Goal: Transaction & Acquisition: Obtain resource

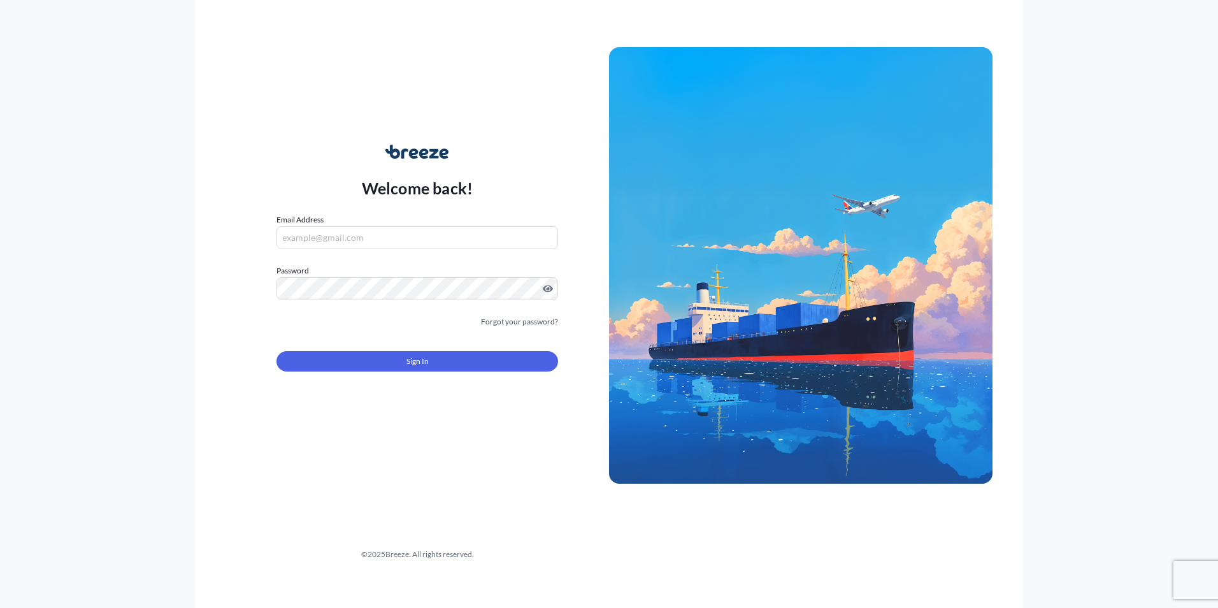
type input "[EMAIL_ADDRESS][DOMAIN_NAME]"
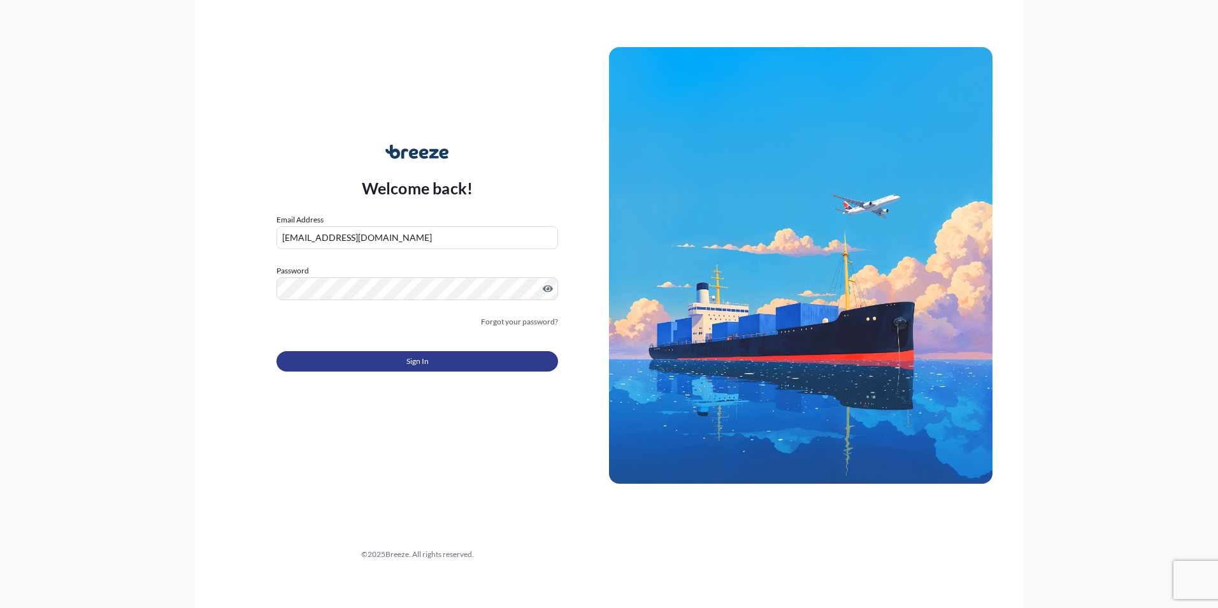
click at [363, 366] on button "Sign In" at bounding box center [416, 361] width 281 height 20
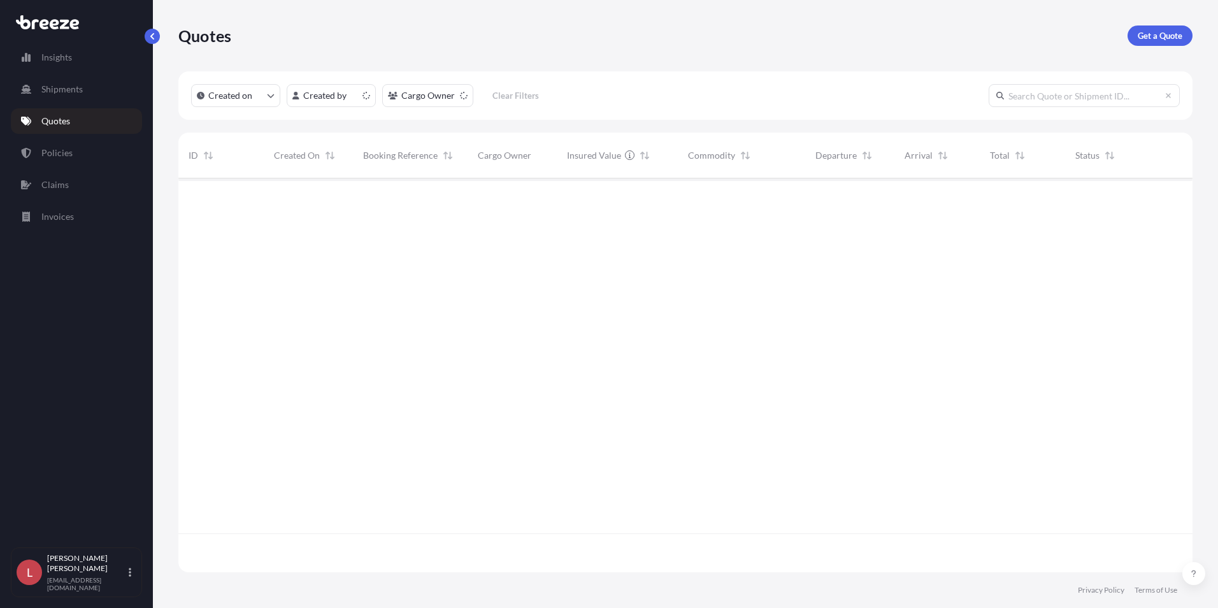
scroll to position [391, 1004]
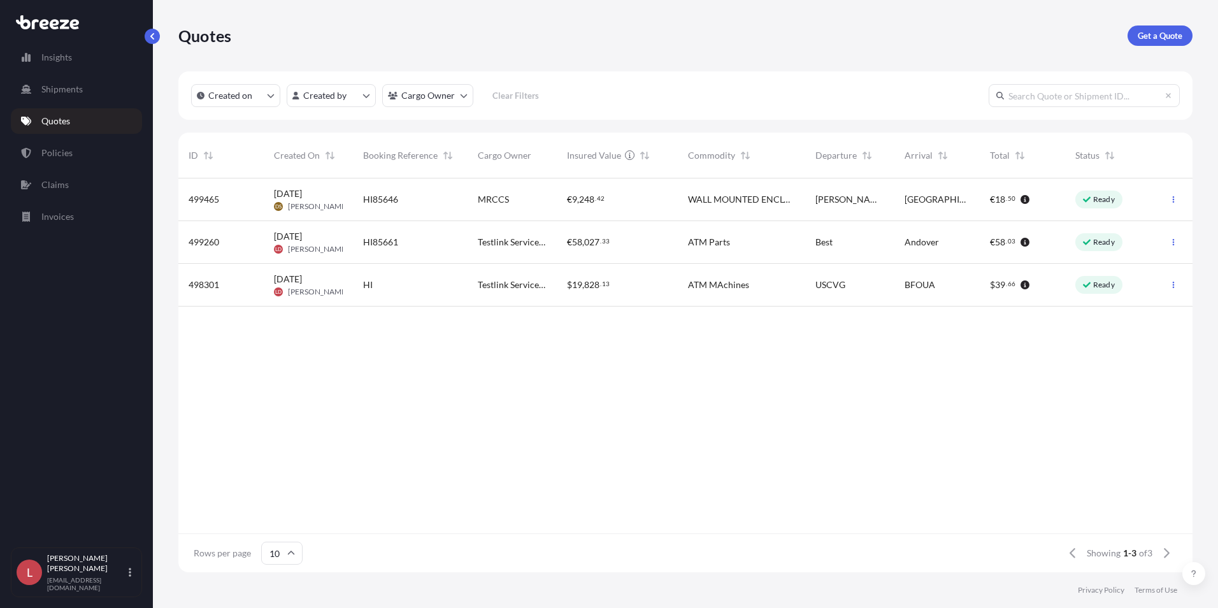
click at [441, 239] on div "HI85661" at bounding box center [410, 242] width 94 height 13
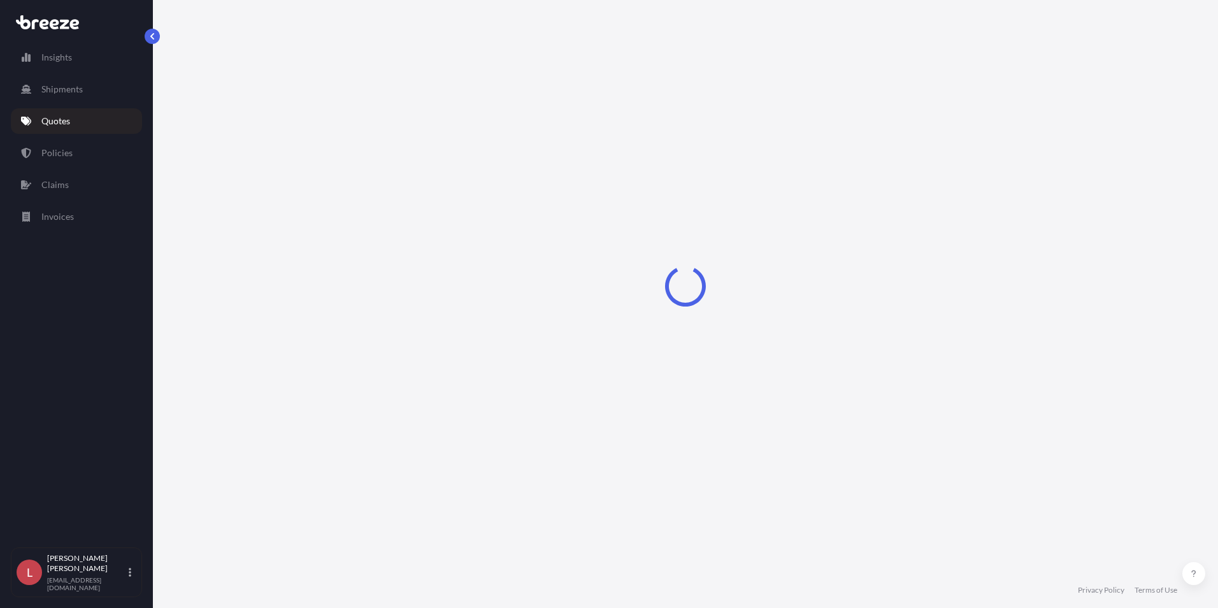
select select "Road"
select select "1"
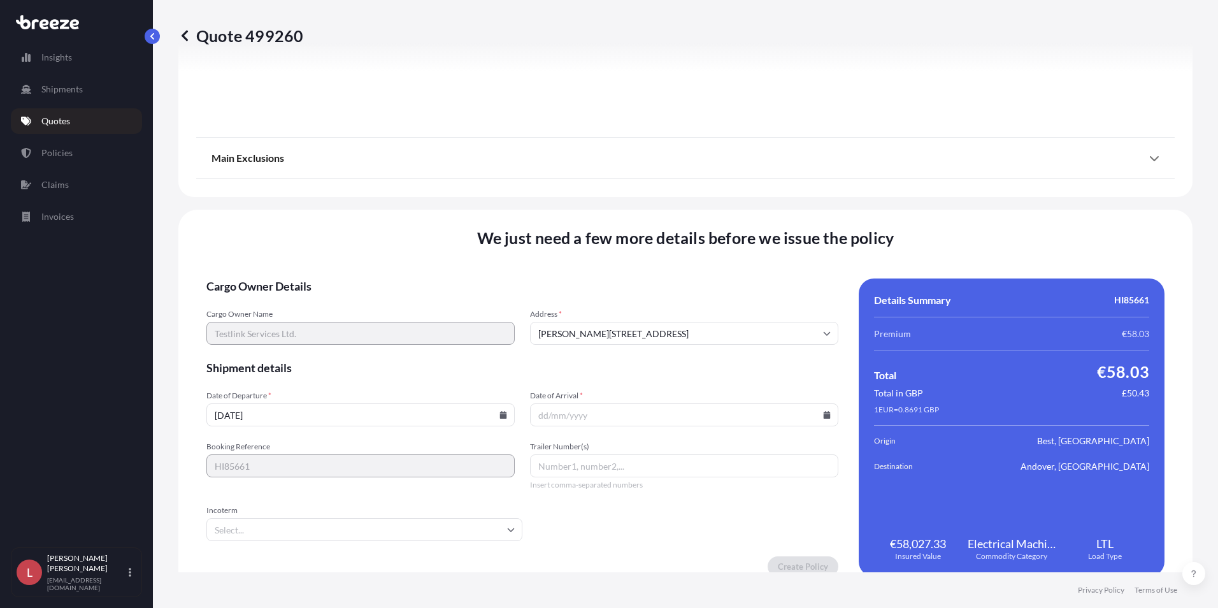
scroll to position [1414, 0]
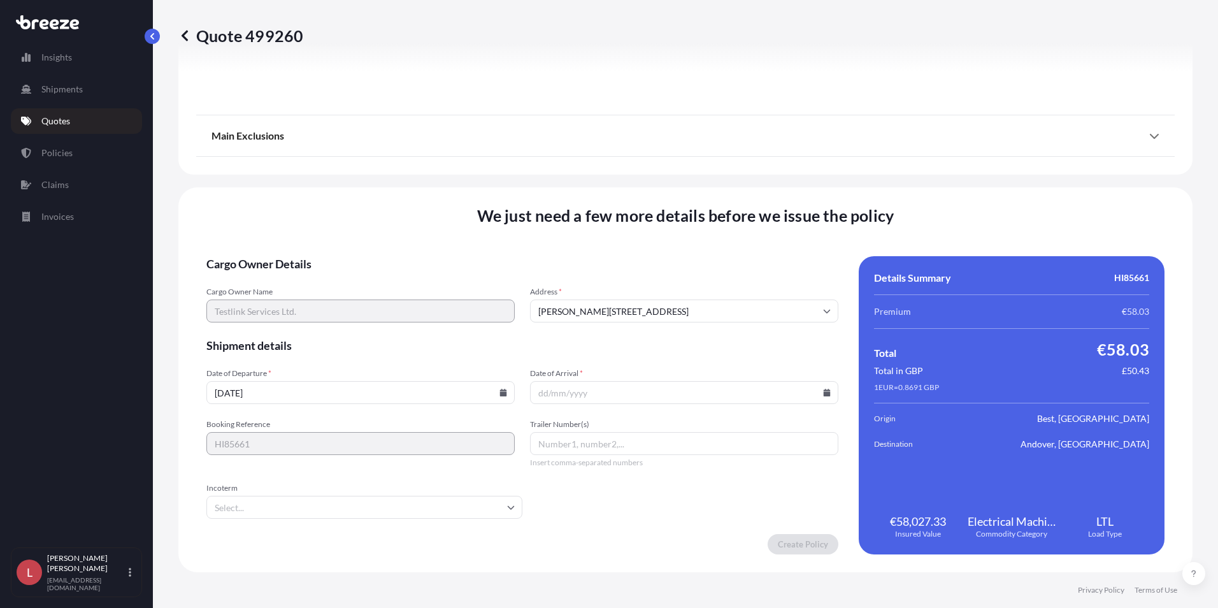
click at [500, 395] on icon at bounding box center [503, 392] width 7 height 8
click at [382, 279] on button "19" at bounding box center [372, 275] width 20 height 20
type input "[DATE]"
click at [657, 390] on input "Date of Arrival *" at bounding box center [684, 392] width 308 height 23
click at [823, 390] on icon at bounding box center [826, 392] width 7 height 8
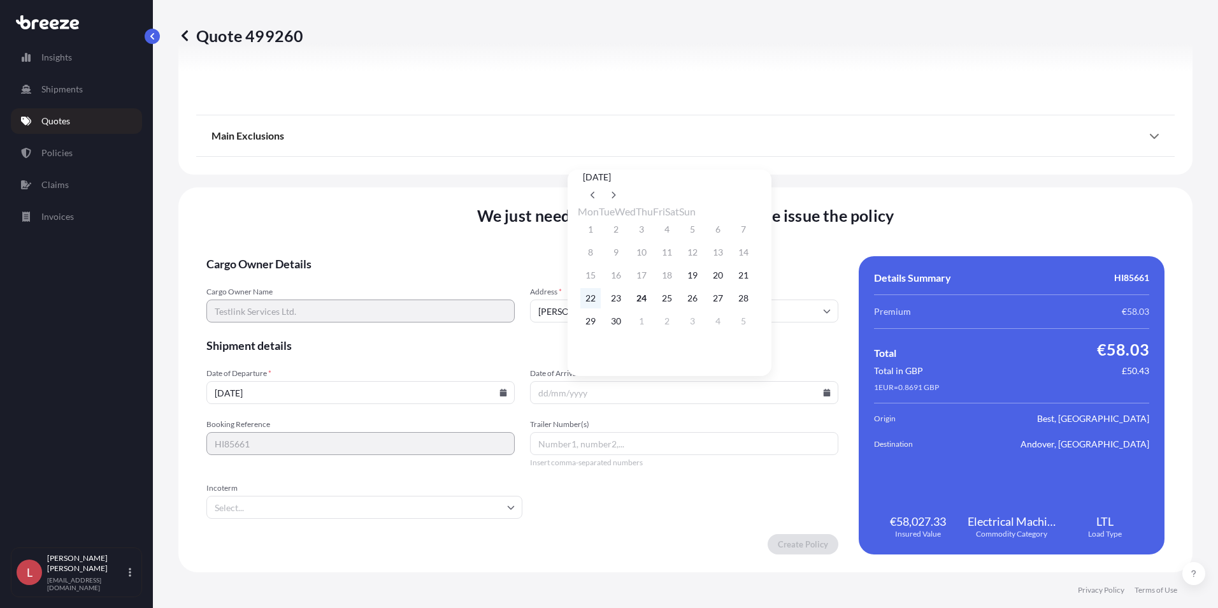
click at [588, 304] on button "22" at bounding box center [590, 298] width 20 height 20
type input "[DATE]"
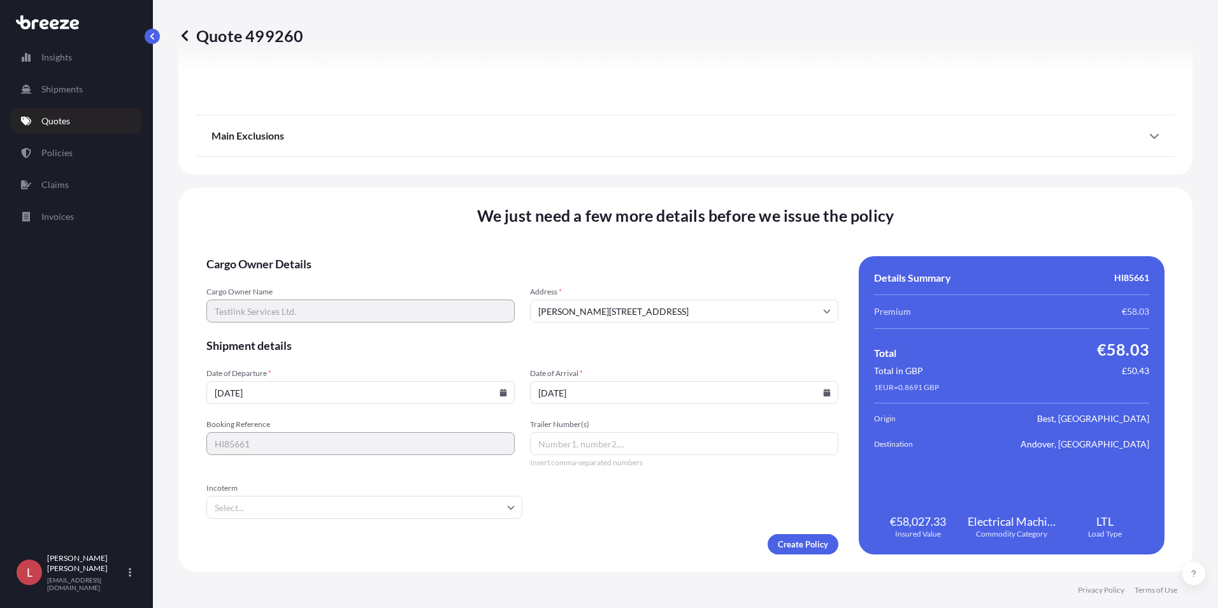
click at [548, 447] on input "Trailer Number(s)" at bounding box center [684, 443] width 308 height 23
type input "HI85661"
type input "ex"
click at [233, 542] on li "EXW" at bounding box center [362, 541] width 303 height 24
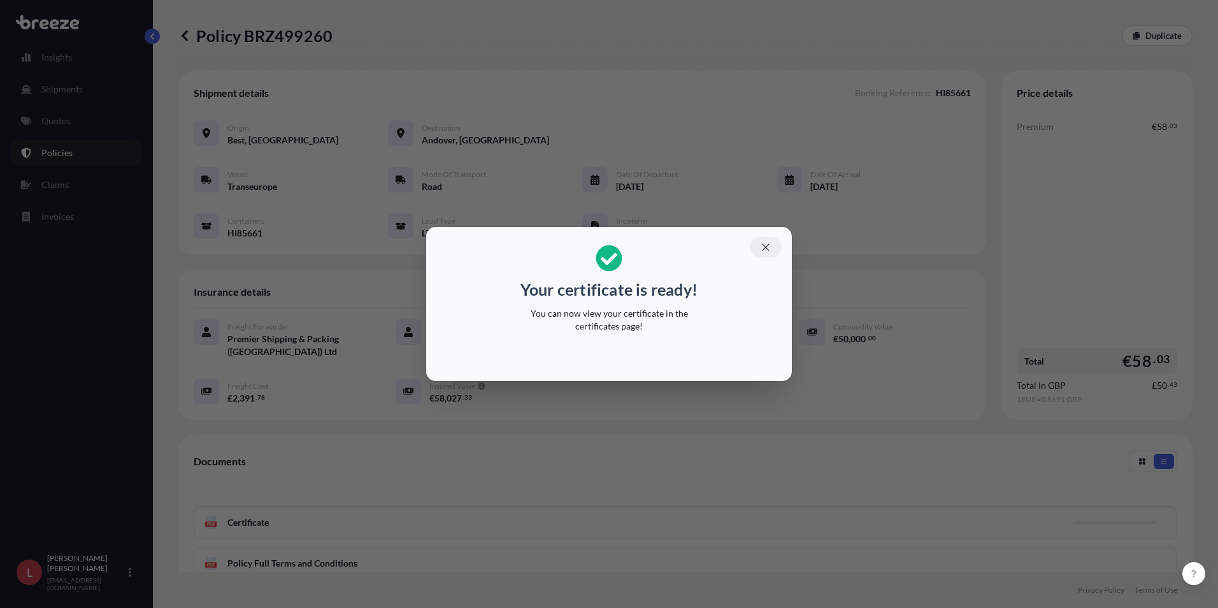
click at [766, 243] on icon "button" at bounding box center [765, 246] width 11 height 11
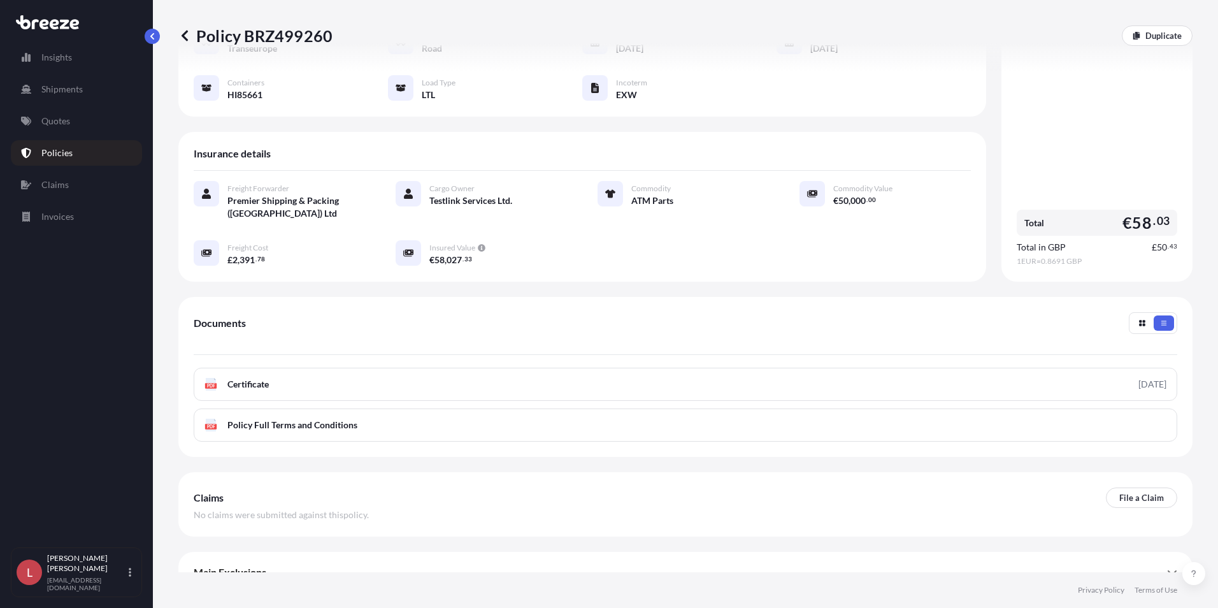
scroll to position [159, 0]
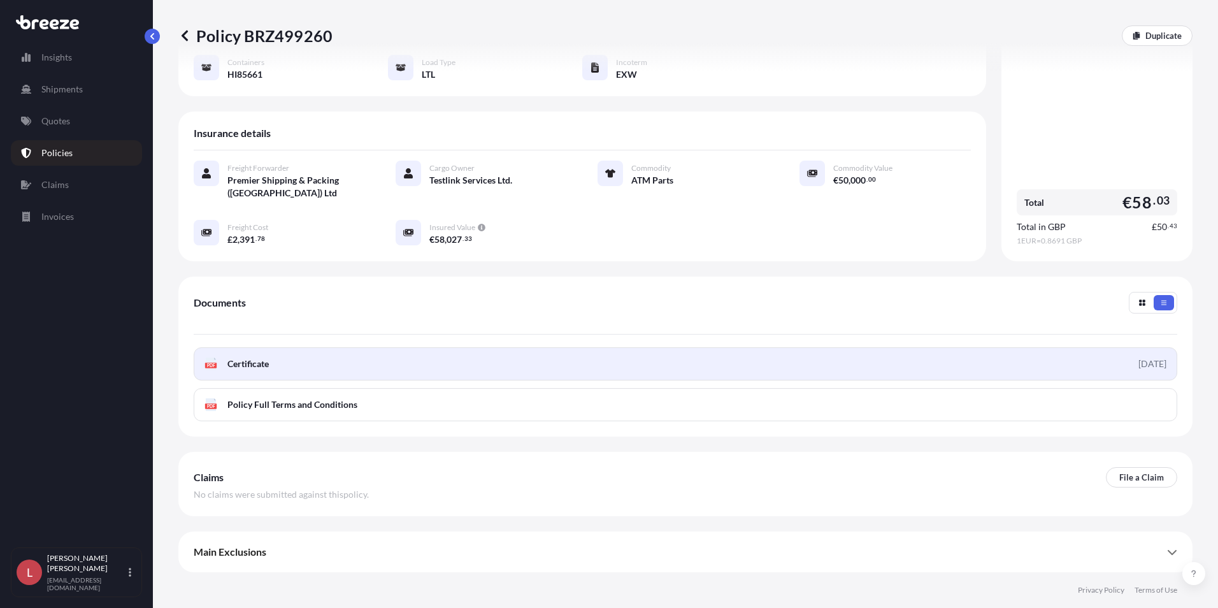
click at [529, 359] on link "PDF Certificate [DATE]" at bounding box center [685, 363] width 983 height 33
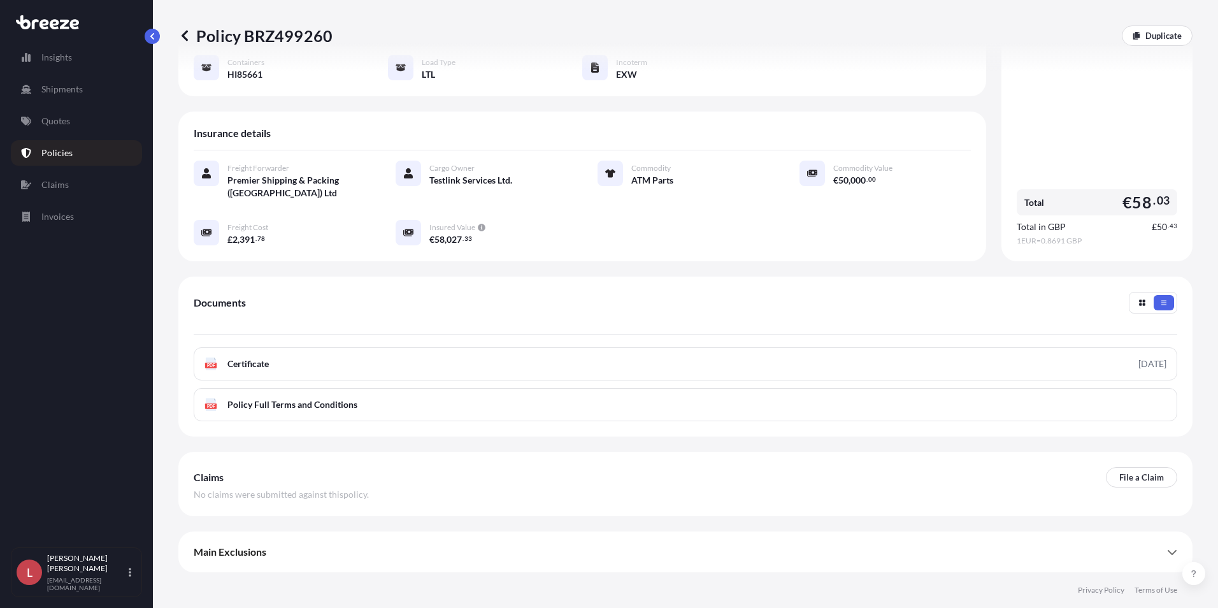
click at [182, 38] on icon at bounding box center [184, 35] width 13 height 13
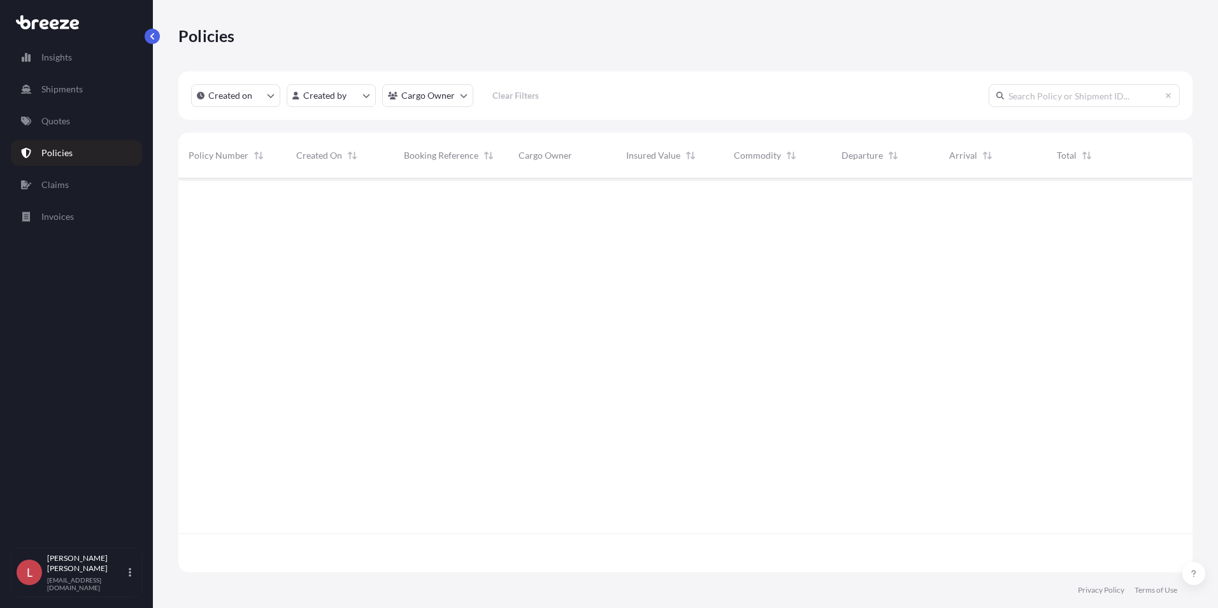
scroll to position [391, 1004]
click at [71, 122] on link "Quotes" at bounding box center [76, 120] width 131 height 25
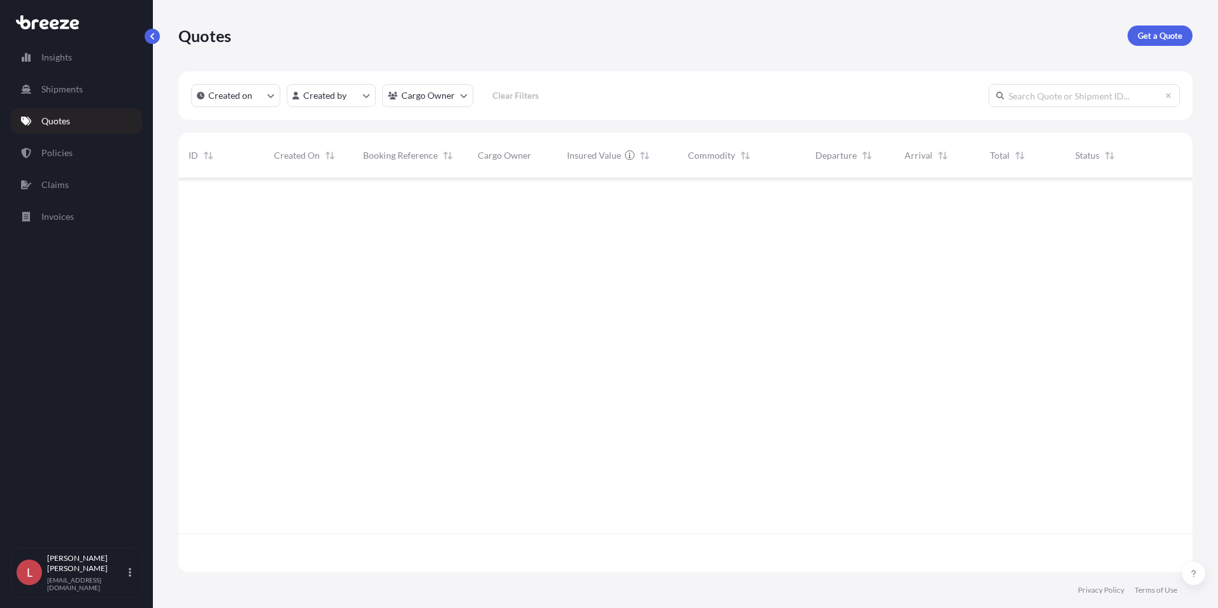
scroll to position [391, 1004]
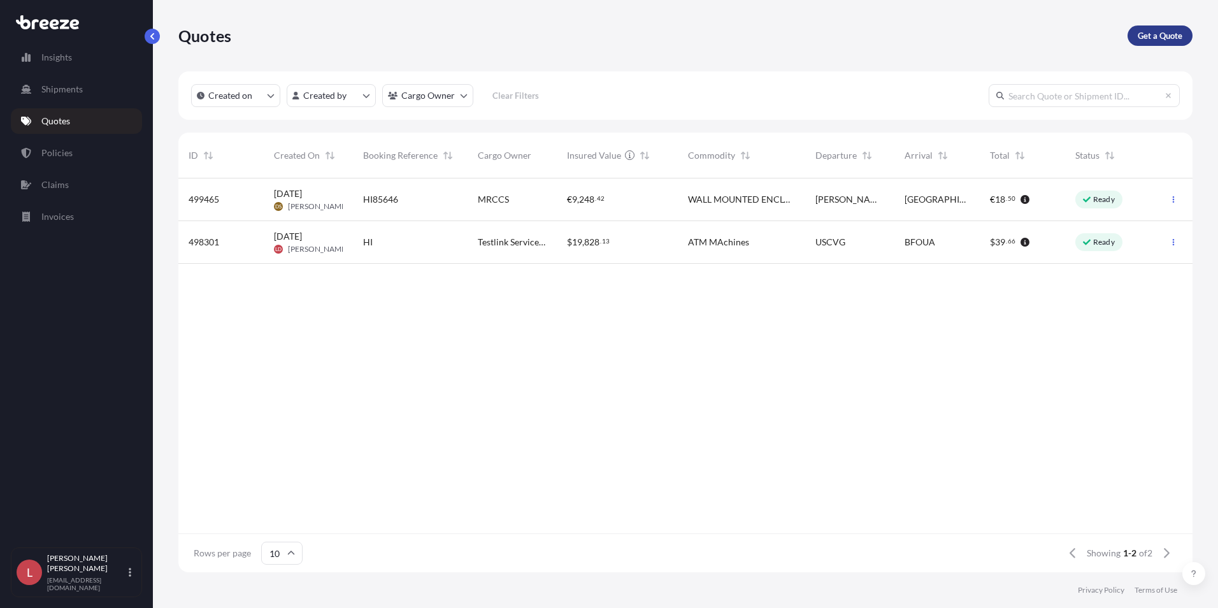
click at [971, 27] on link "Get a Quote" at bounding box center [1159, 35] width 65 height 20
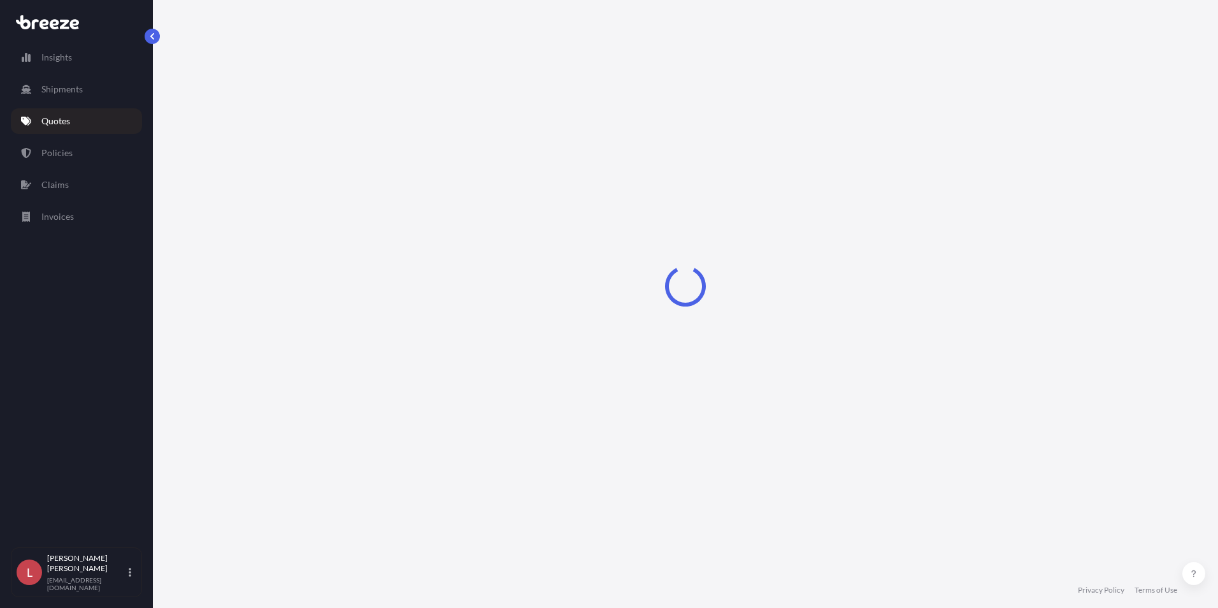
select select "Sea"
select select "1"
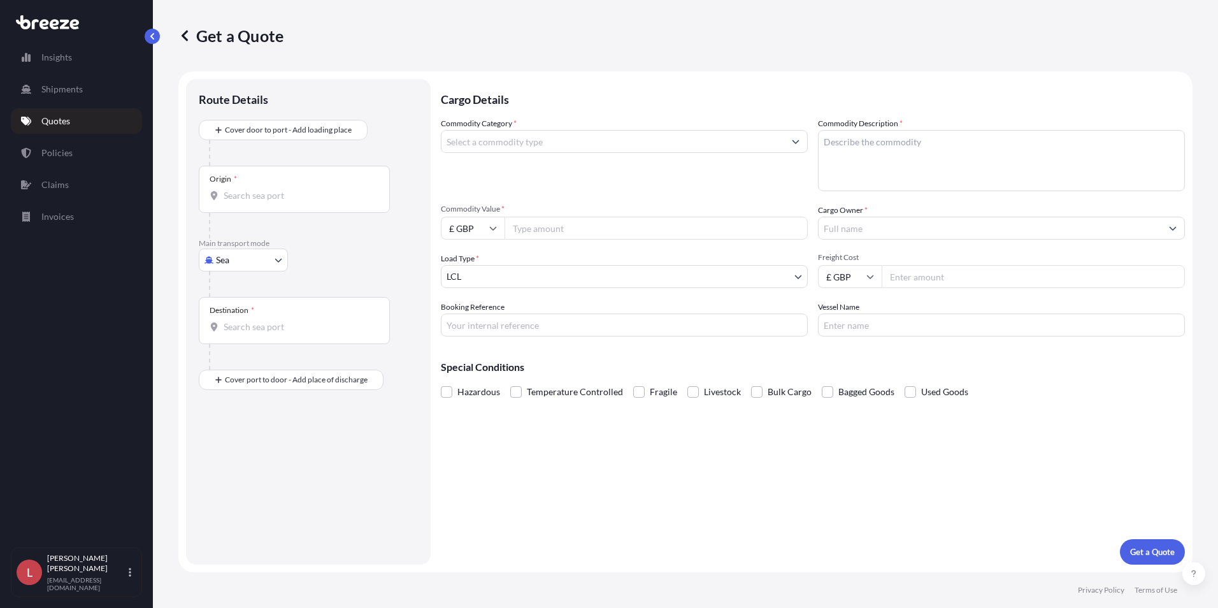
click at [220, 258] on body "Insights Shipments Quotes Policies Claims Invoices L [PERSON_NAME] [PERSON_NAME…" at bounding box center [609, 304] width 1218 height 608
click at [238, 337] on span "Road" at bounding box center [233, 338] width 20 height 13
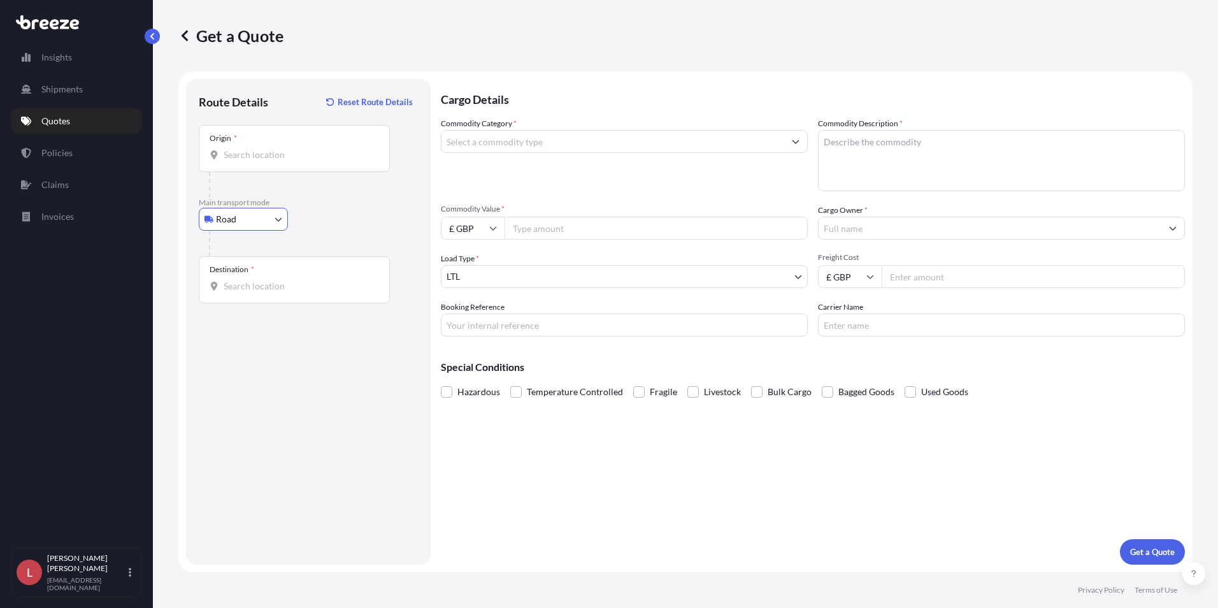
click at [240, 159] on input "Origin *" at bounding box center [299, 154] width 150 height 13
type input "[GEOGRAPHIC_DATA], [GEOGRAPHIC_DATA]"
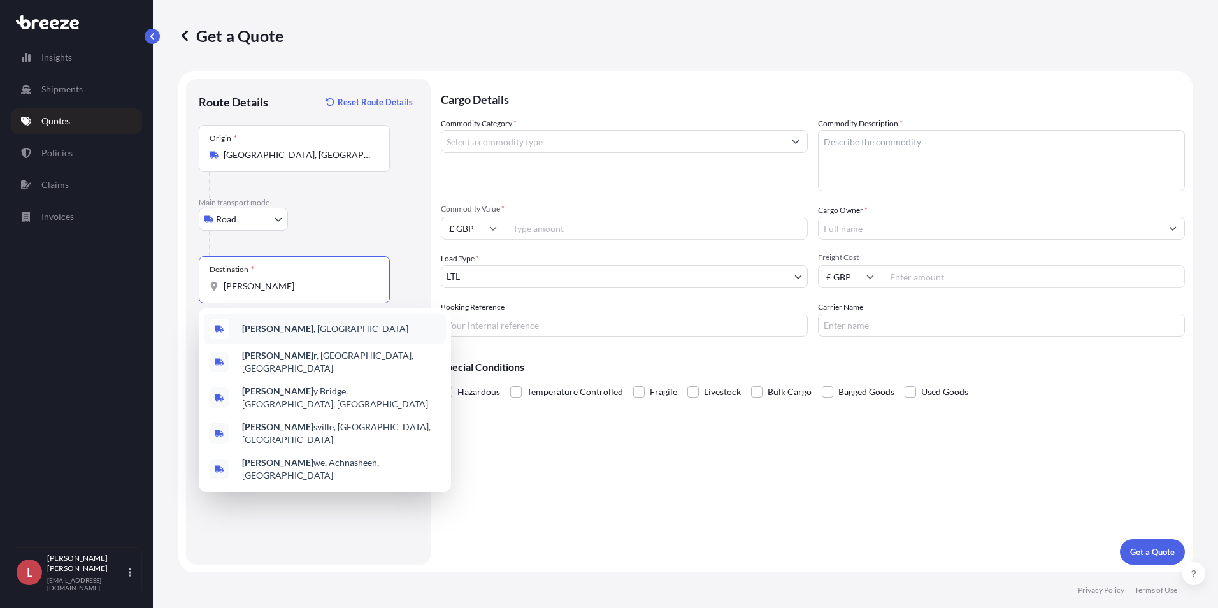
click at [297, 326] on div "[GEOGRAPHIC_DATA] , [GEOGRAPHIC_DATA]" at bounding box center [325, 328] width 242 height 31
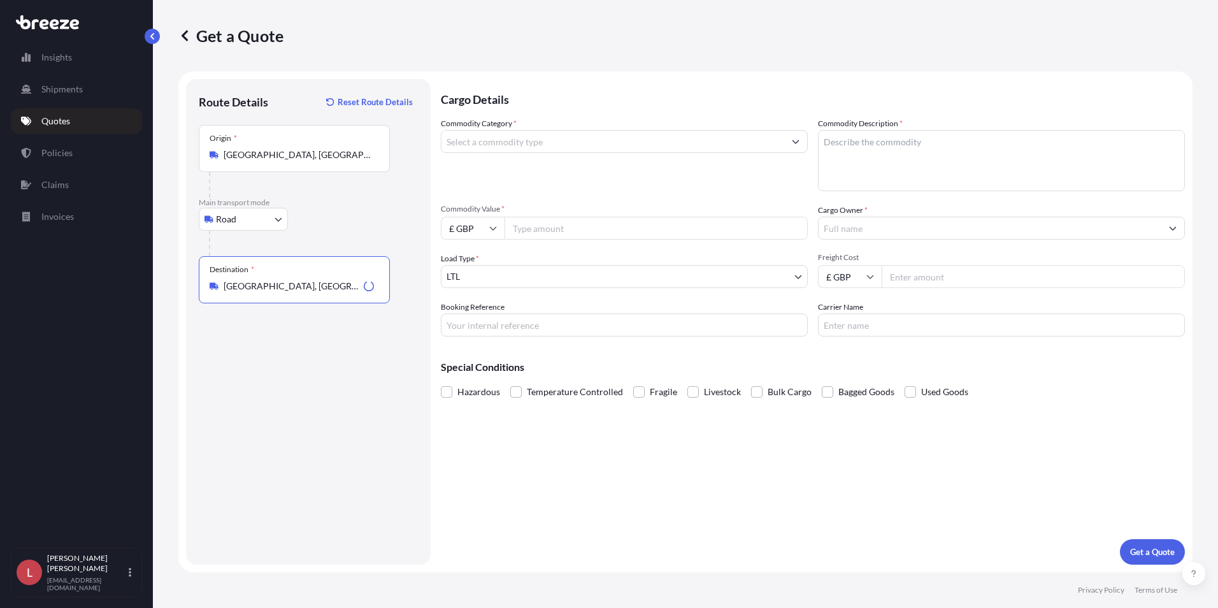
type input "[GEOGRAPHIC_DATA], [GEOGRAPHIC_DATA]"
click at [568, 138] on input "Commodity Category *" at bounding box center [612, 141] width 343 height 23
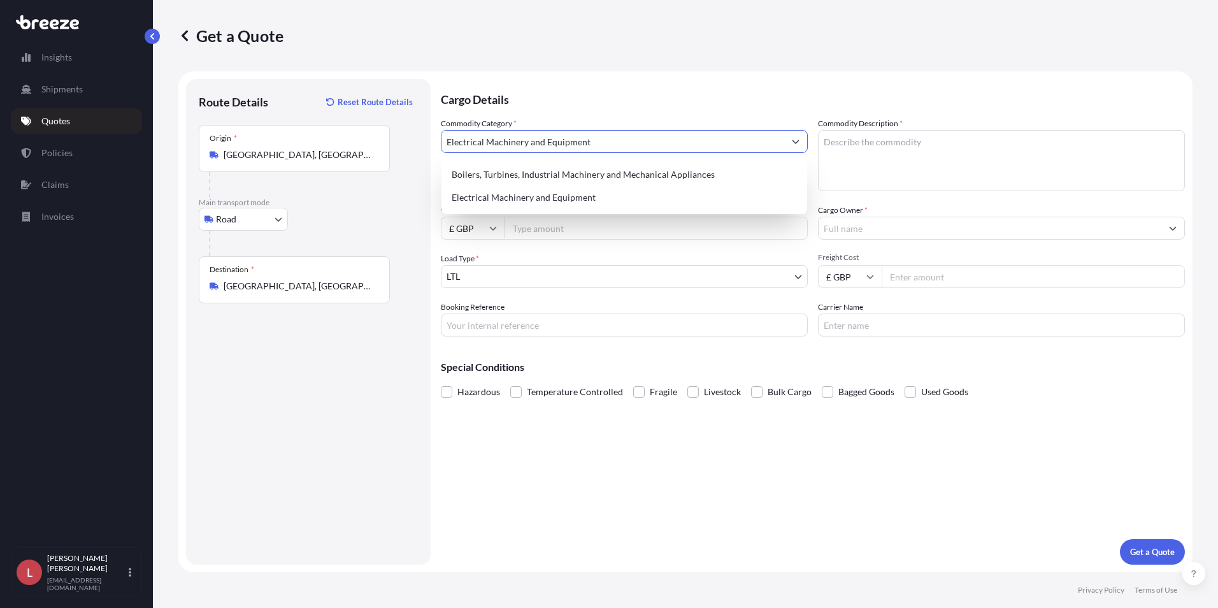
type input "Electrical Machinery and Equipment"
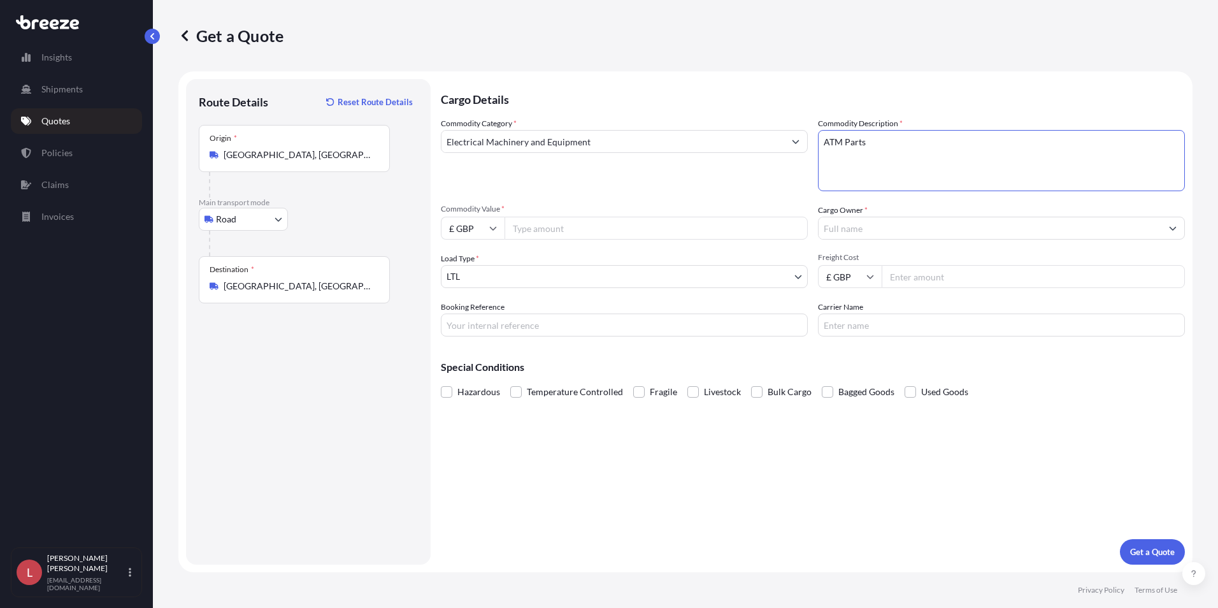
type textarea "ATM Parts"
click at [484, 224] on input "£ GBP" at bounding box center [473, 228] width 64 height 23
click at [470, 264] on div "€ EUR" at bounding box center [472, 263] width 53 height 24
type input "€ EUR"
click at [543, 224] on input "Commodity Value *" at bounding box center [655, 228] width 303 height 23
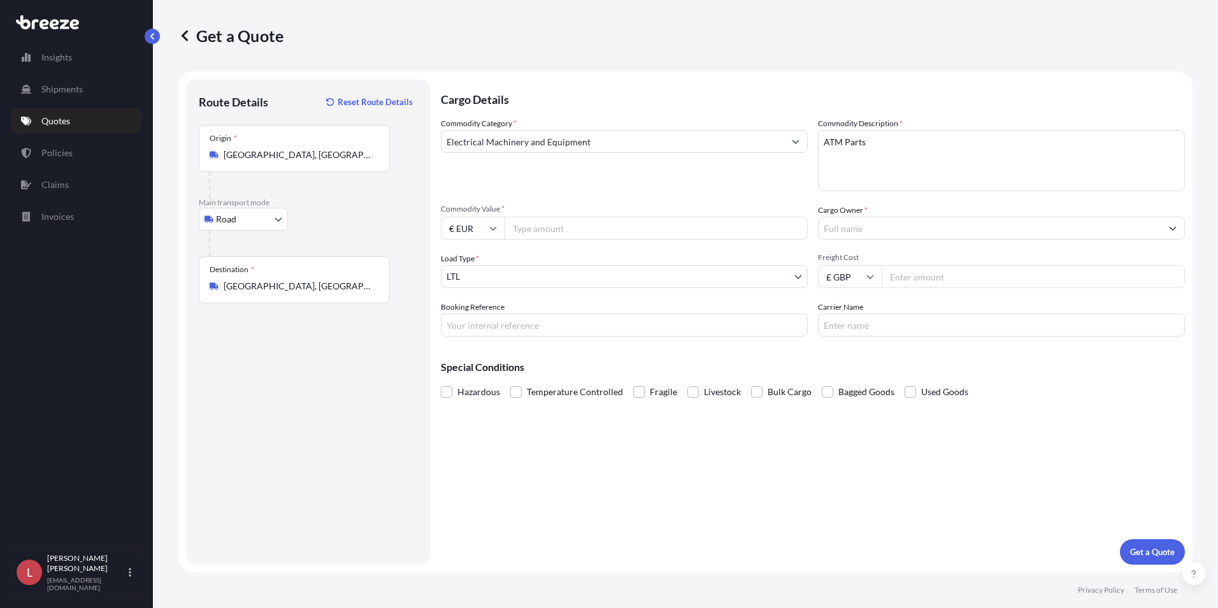
drag, startPoint x: 537, startPoint y: 229, endPoint x: 540, endPoint y: 224, distance: 6.6
click at [537, 229] on input "Commodity Value *" at bounding box center [655, 228] width 303 height 23
type input "1113.37"
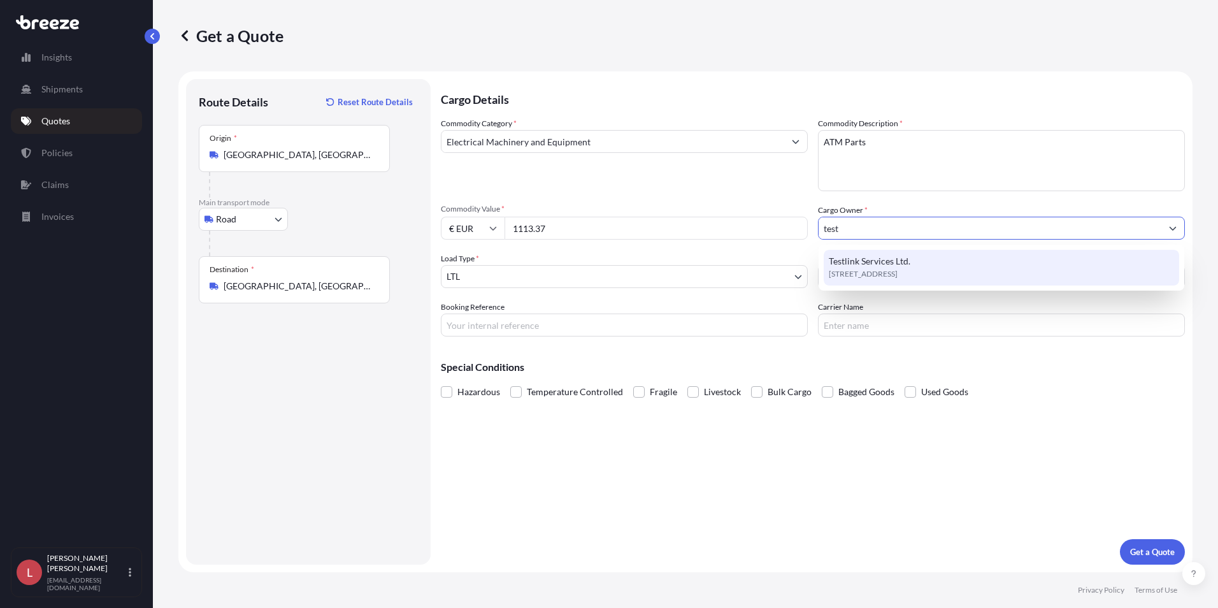
type input "Testlink Services Ltd."
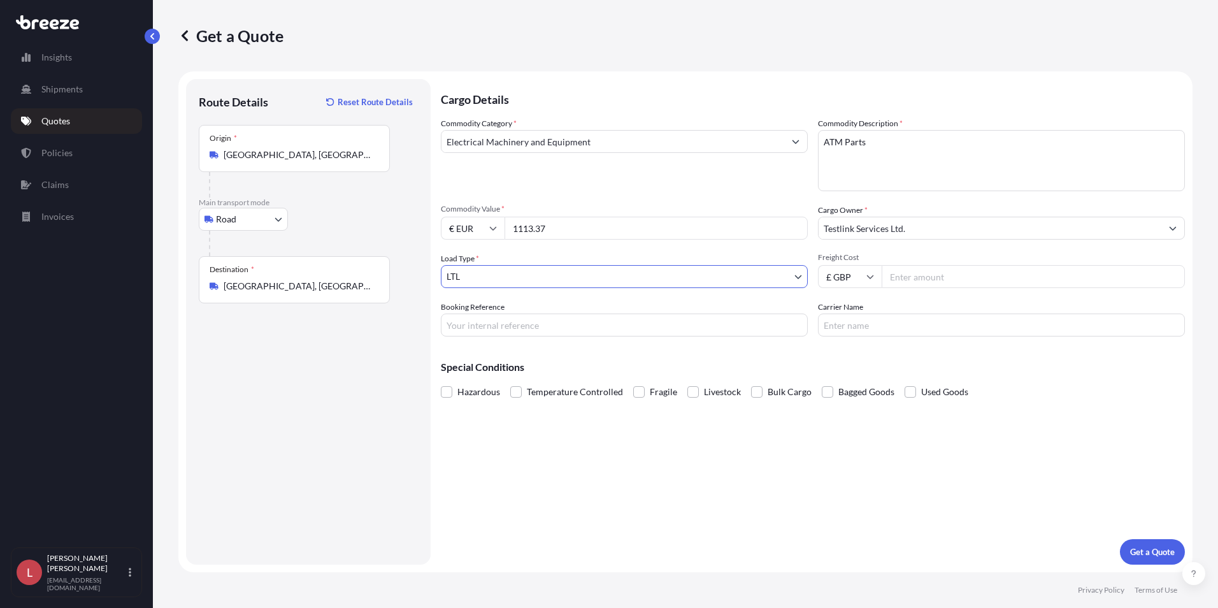
click at [924, 278] on input "Freight Cost" at bounding box center [1032, 276] width 303 height 23
click at [874, 271] on input "£ GBP" at bounding box center [850, 276] width 64 height 23
click at [853, 331] on div "£ GBP" at bounding box center [849, 338] width 53 height 24
click at [925, 278] on input "Freight Cost" at bounding box center [1032, 276] width 303 height 23
click at [917, 277] on input "Freight Cost" at bounding box center [1032, 276] width 303 height 23
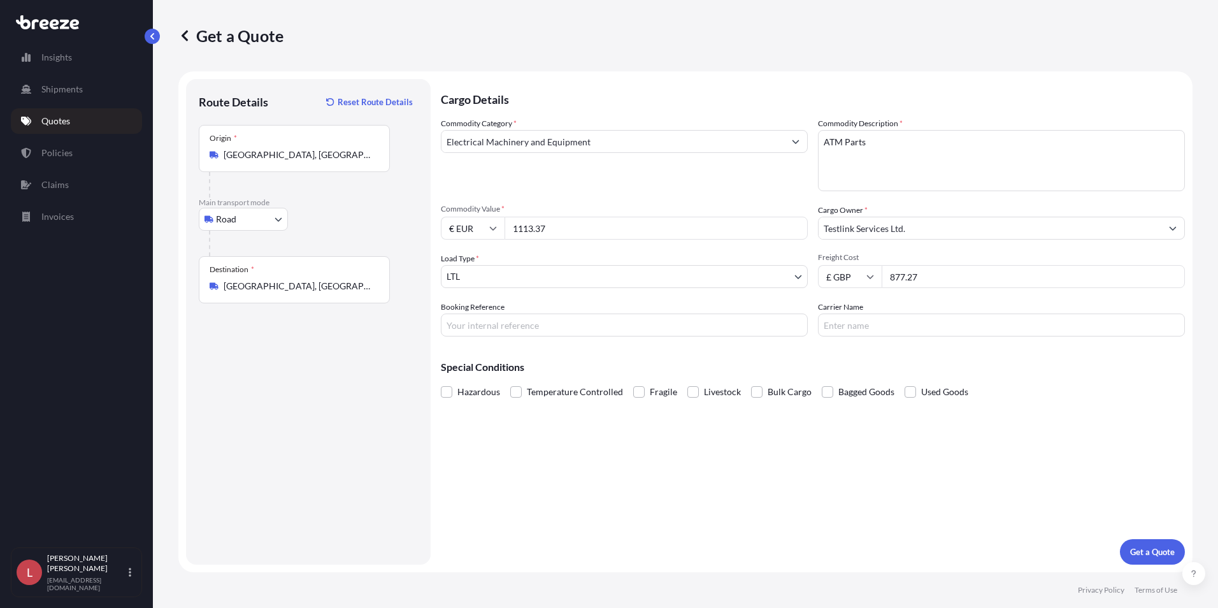
type input "877.27"
click at [487, 322] on input "Booking Reference" at bounding box center [624, 324] width 367 height 23
type input "HI85829"
type input "Trans europe"
click at [971, 552] on p "Get a Quote" at bounding box center [1152, 551] width 45 height 13
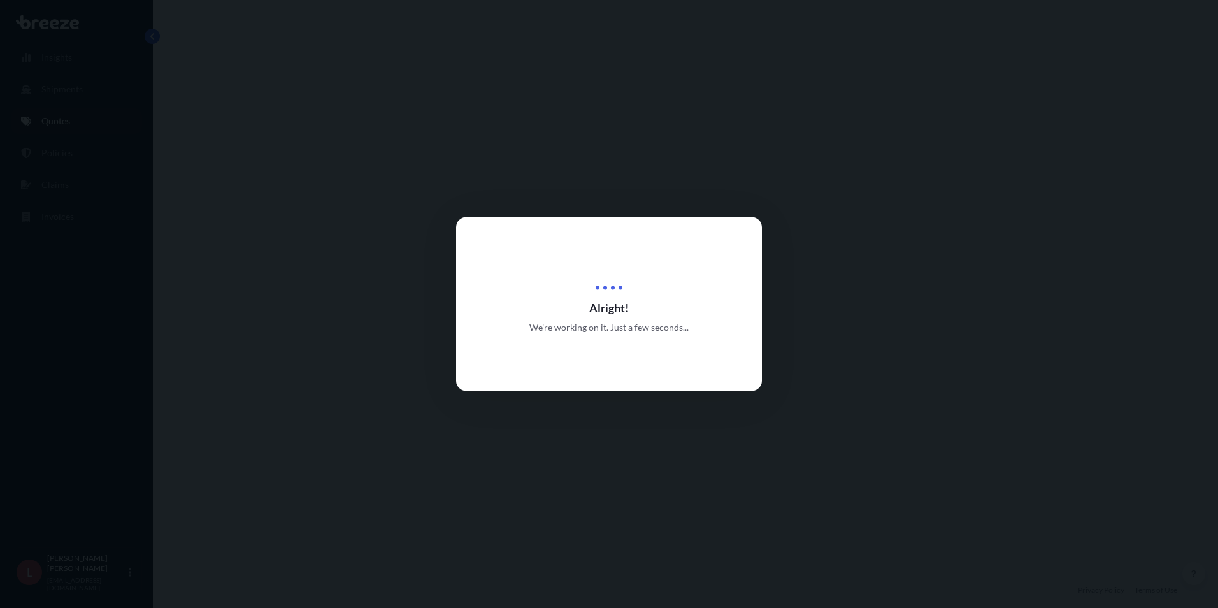
select select "Road"
select select "1"
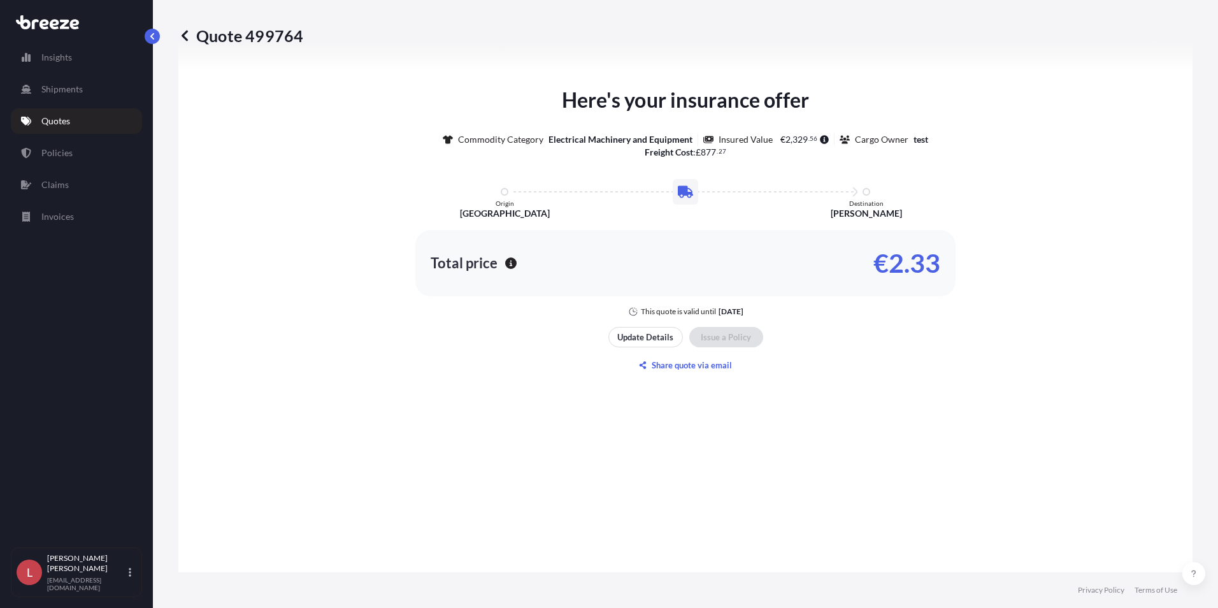
scroll to position [777, 0]
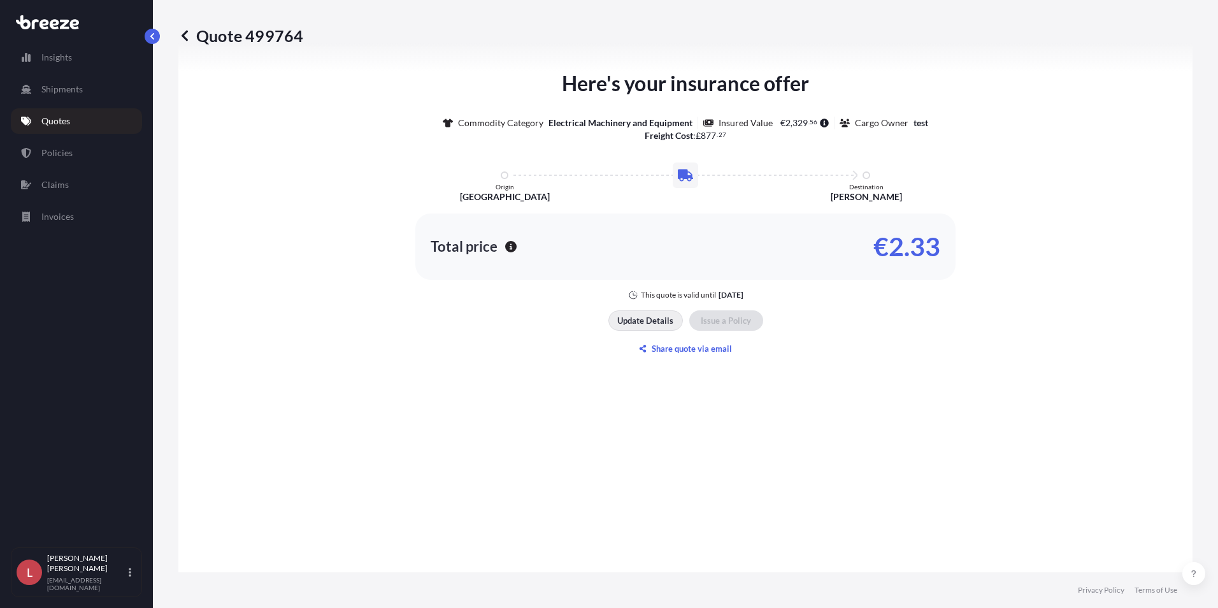
click at [631, 324] on p "Update Details" at bounding box center [645, 320] width 56 height 13
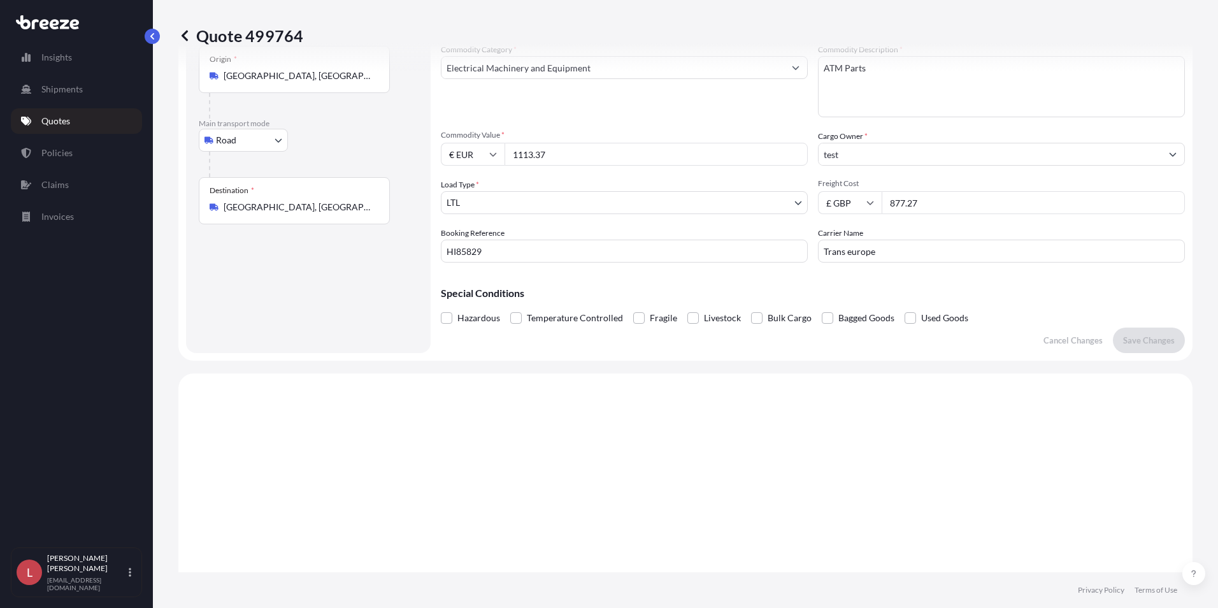
scroll to position [20, 0]
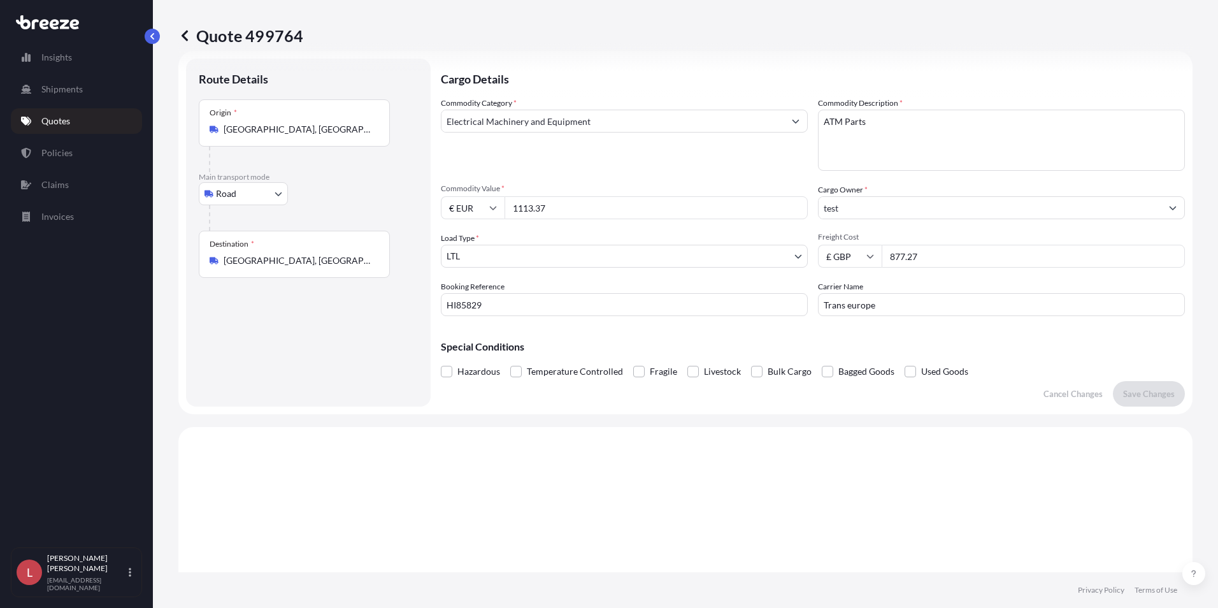
click at [878, 211] on input "test" at bounding box center [989, 207] width 343 height 23
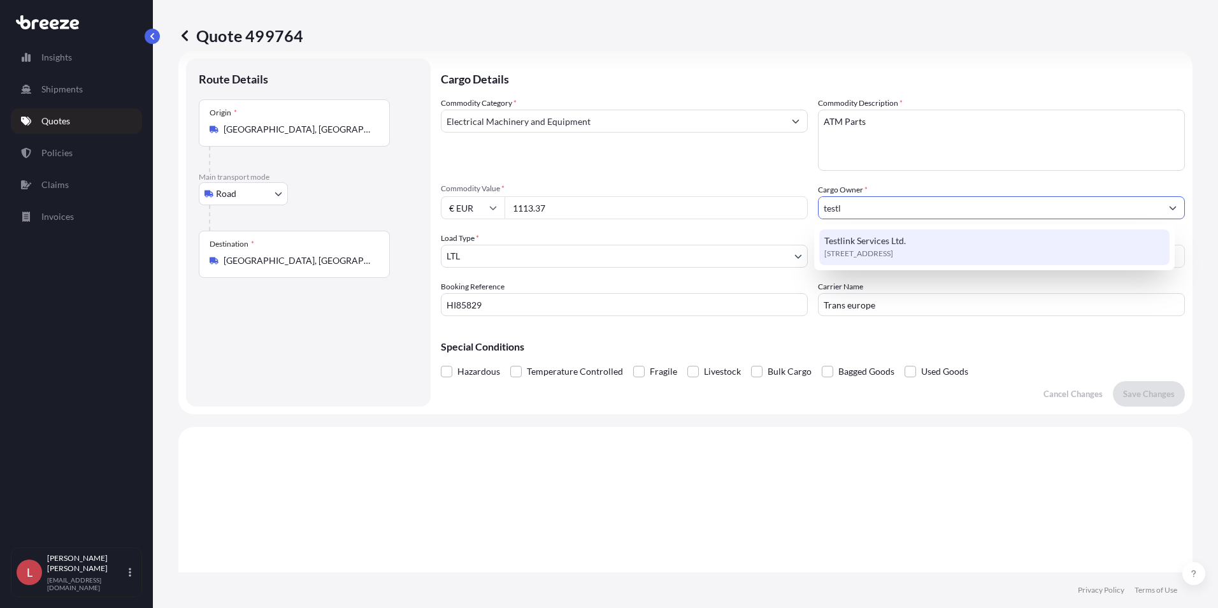
click at [856, 245] on span "Testlink Services Ltd." at bounding box center [865, 240] width 82 height 13
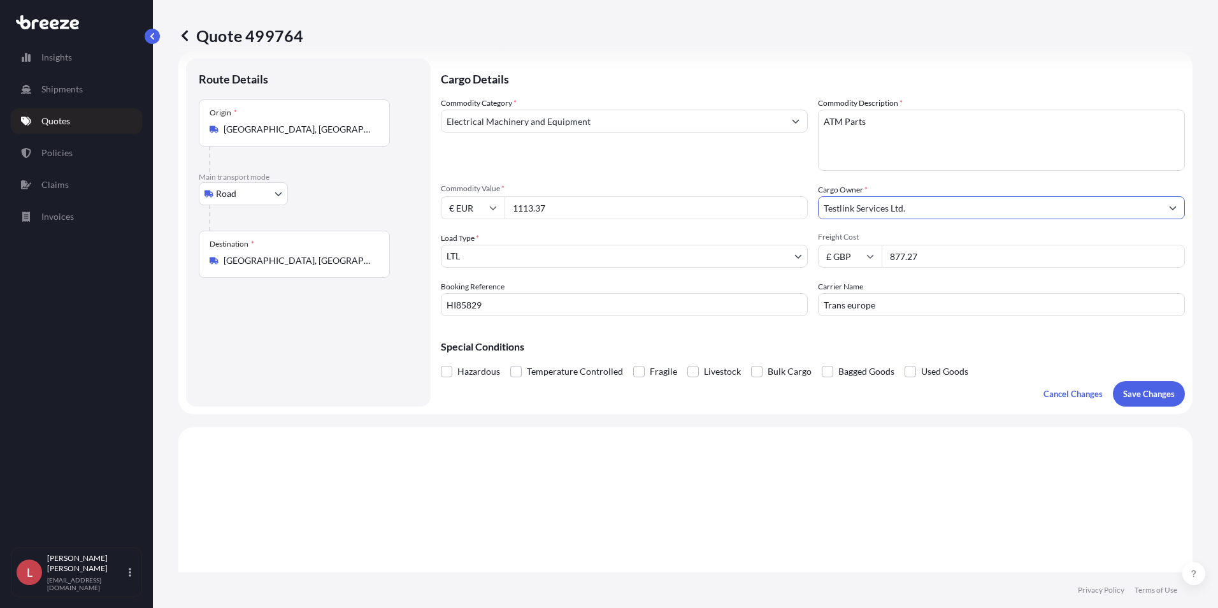
type input "Testlink Services Ltd."
click at [971, 388] on p "Save Changes" at bounding box center [1149, 393] width 52 height 13
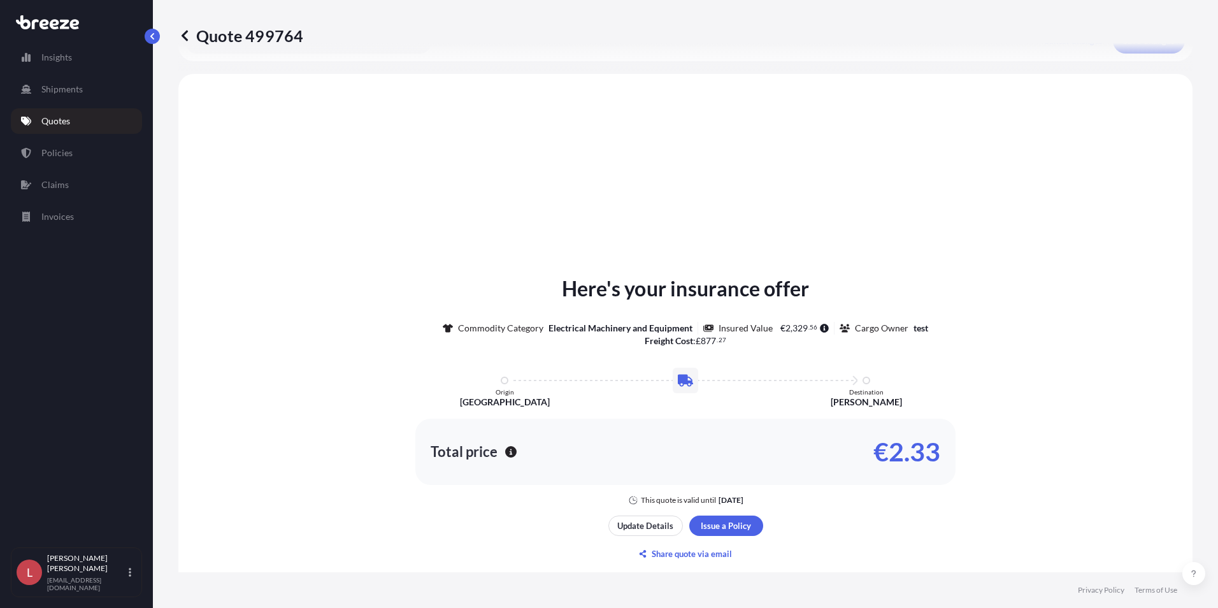
scroll to position [383, 0]
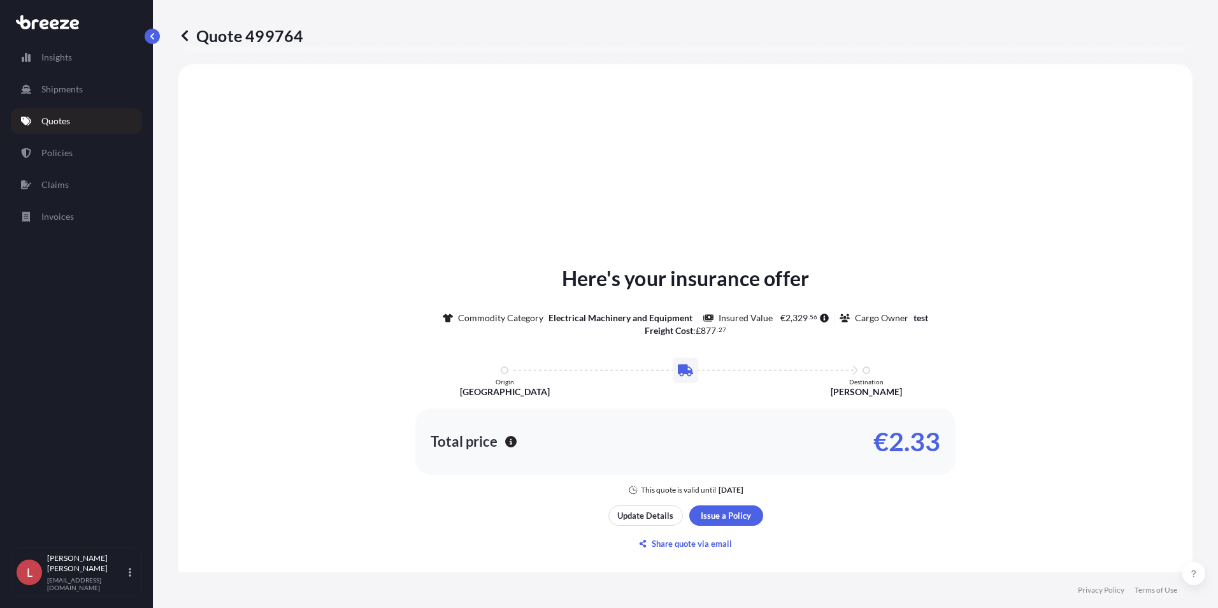
select select "Road"
select select "1"
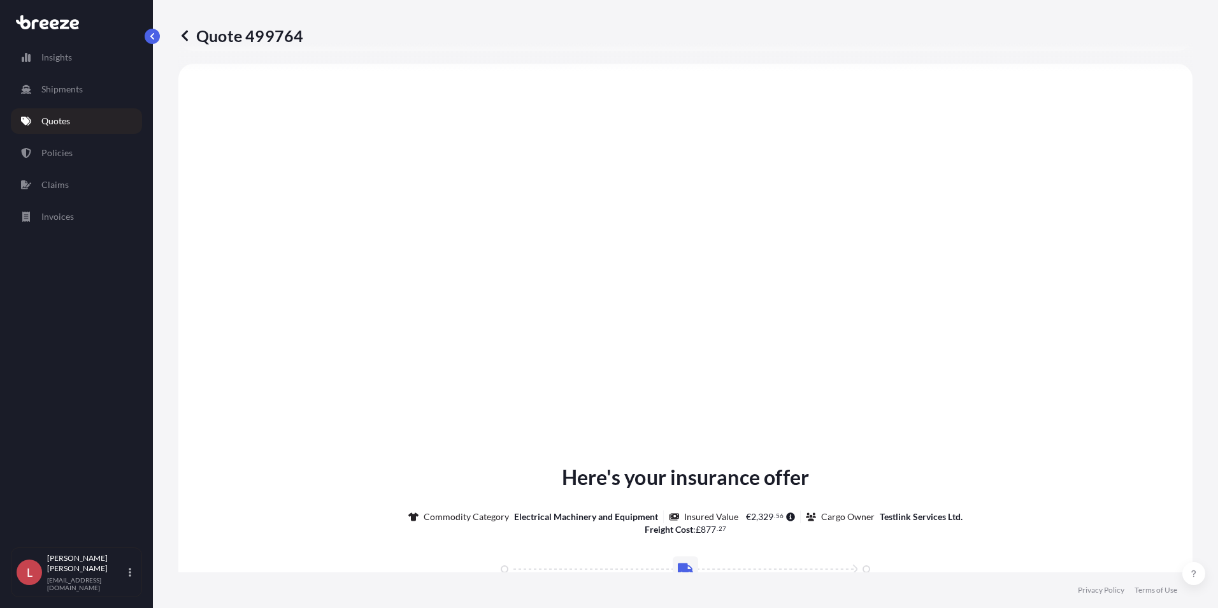
type input "[PERSON_NAME][STREET_ADDRESS]"
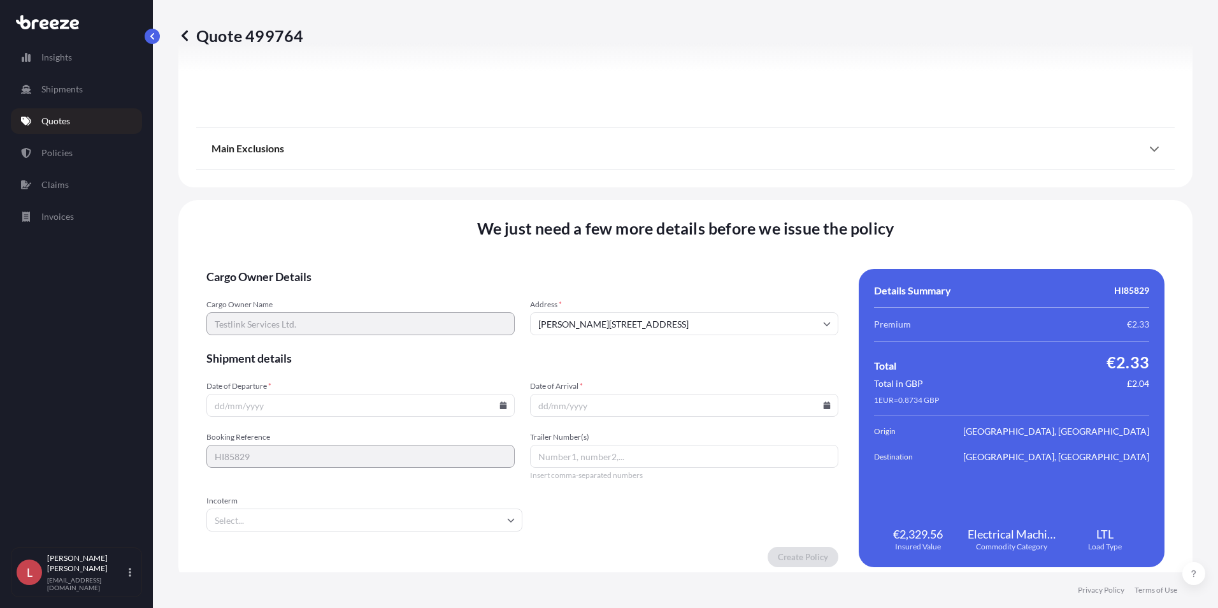
scroll to position [1414, 0]
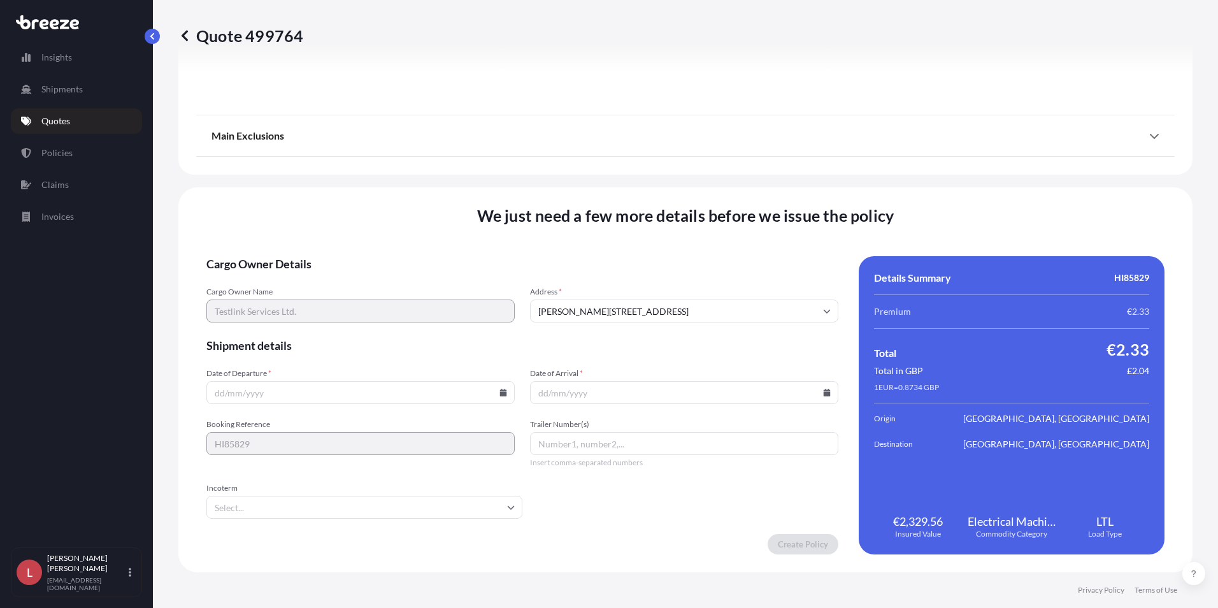
click at [500, 391] on icon at bounding box center [503, 392] width 8 height 8
click at [296, 191] on icon at bounding box center [292, 195] width 5 height 8
click at [329, 228] on button "1" at bounding box center [321, 229] width 20 height 20
type input "[DATE]"
click at [611, 393] on input "Date of Arrival *" at bounding box center [684, 392] width 308 height 23
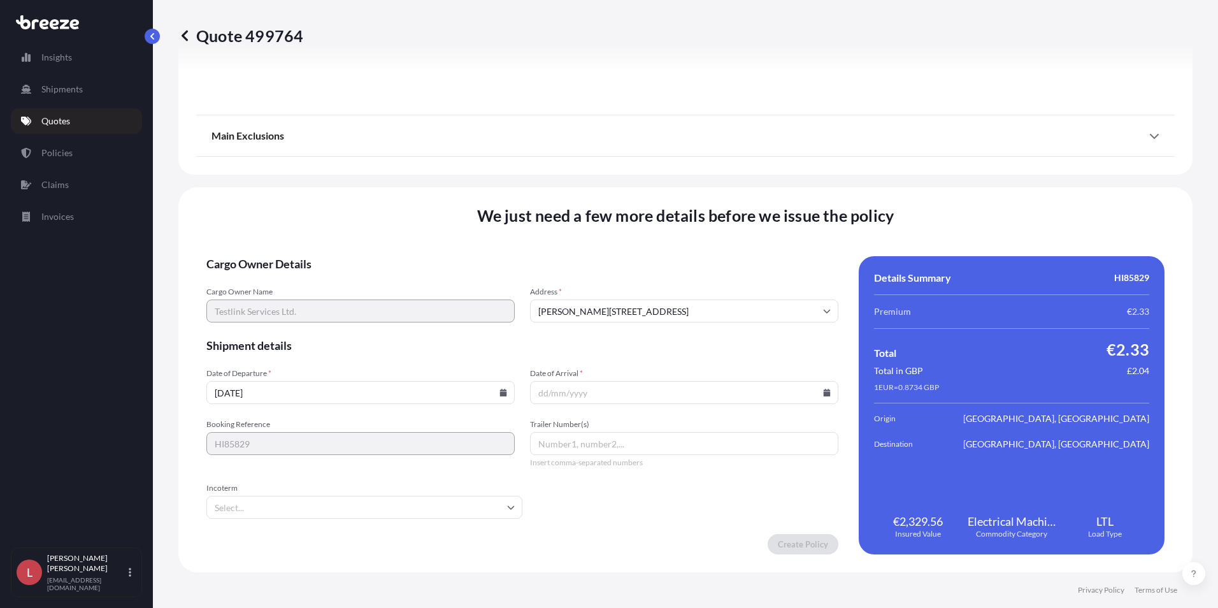
click at [824, 394] on input "Date of Arrival *" at bounding box center [684, 392] width 308 height 23
click at [813, 391] on input "Date of Arrival *" at bounding box center [684, 392] width 308 height 23
click at [823, 391] on icon at bounding box center [827, 392] width 8 height 8
click at [616, 191] on icon at bounding box center [613, 195] width 5 height 8
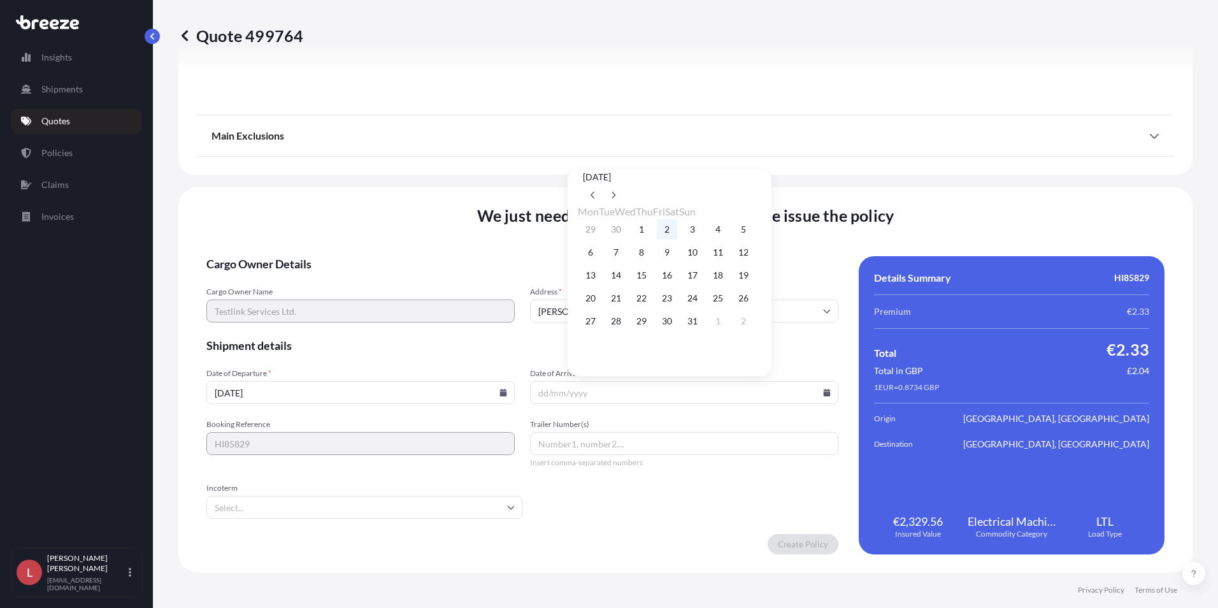
click at [677, 228] on button "2" at bounding box center [667, 229] width 20 height 20
type input "[DATE]"
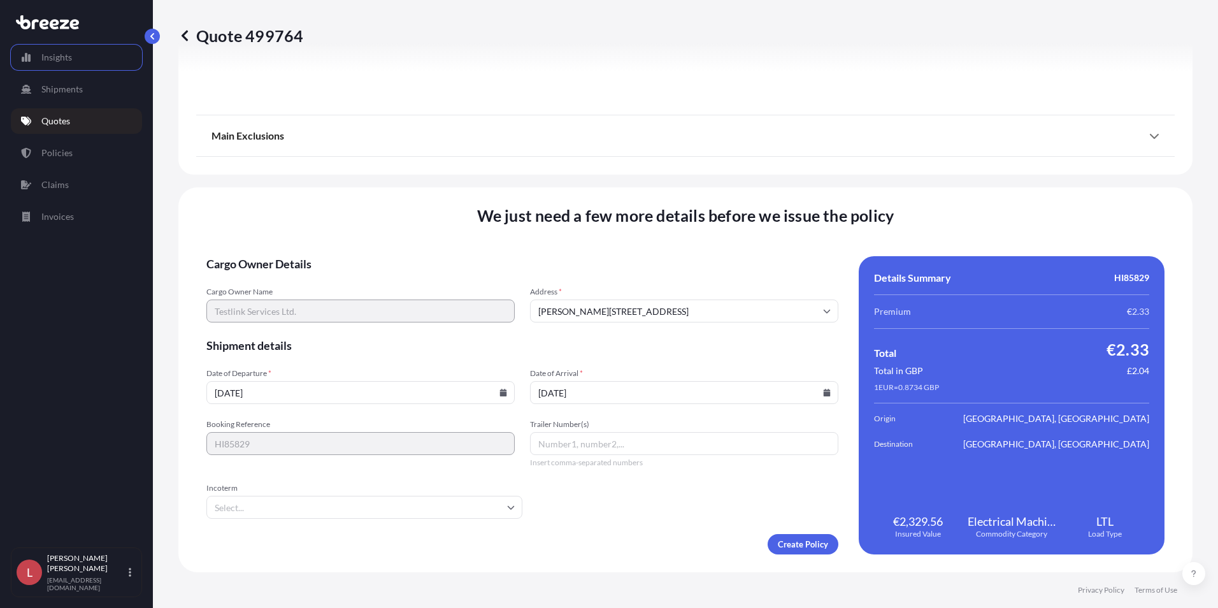
click at [581, 443] on input "Trailer Number(s)" at bounding box center [684, 443] width 308 height 23
type input "Trans Europe"
type input "e"
click at [357, 532] on li "EXW" at bounding box center [362, 541] width 303 height 24
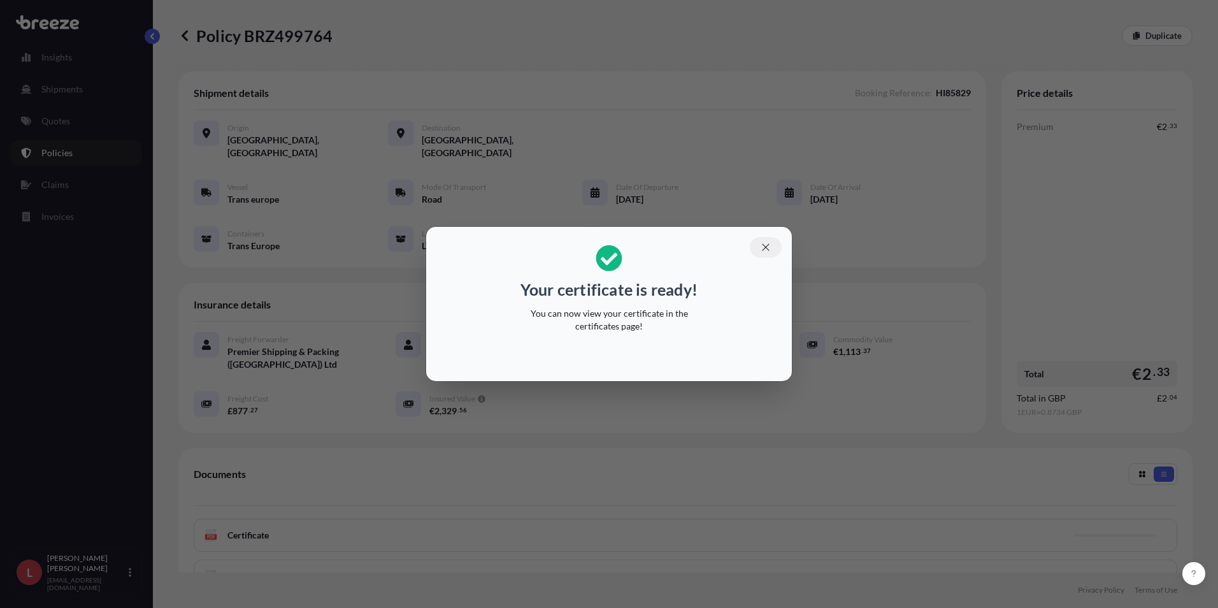
click at [763, 245] on icon "button" at bounding box center [765, 246] width 11 height 11
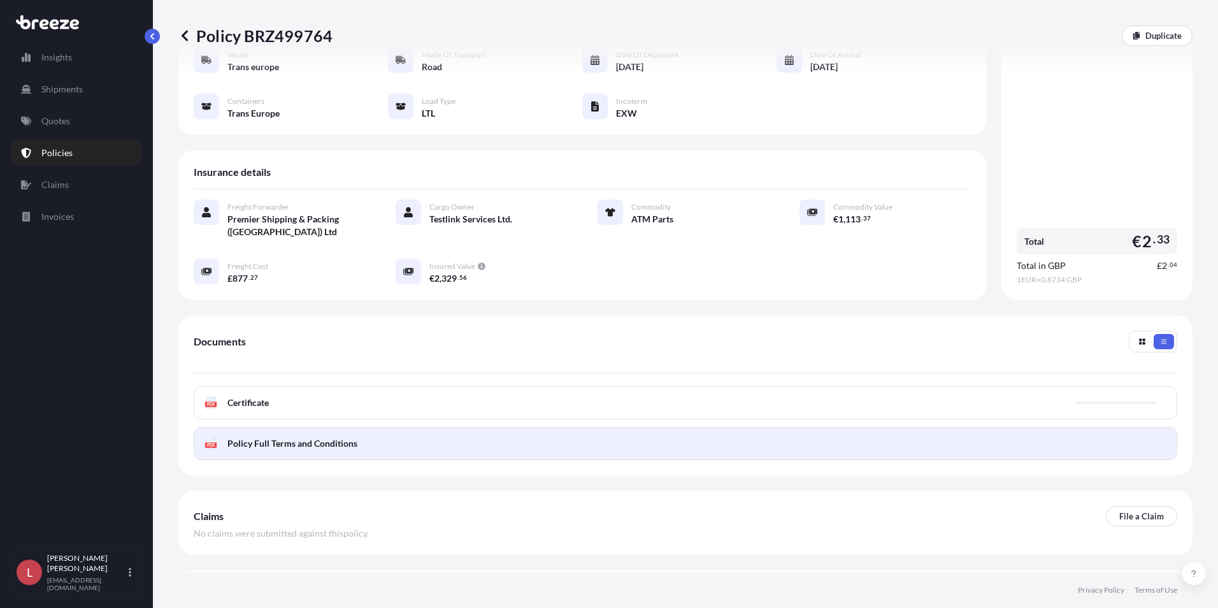
scroll to position [159, 0]
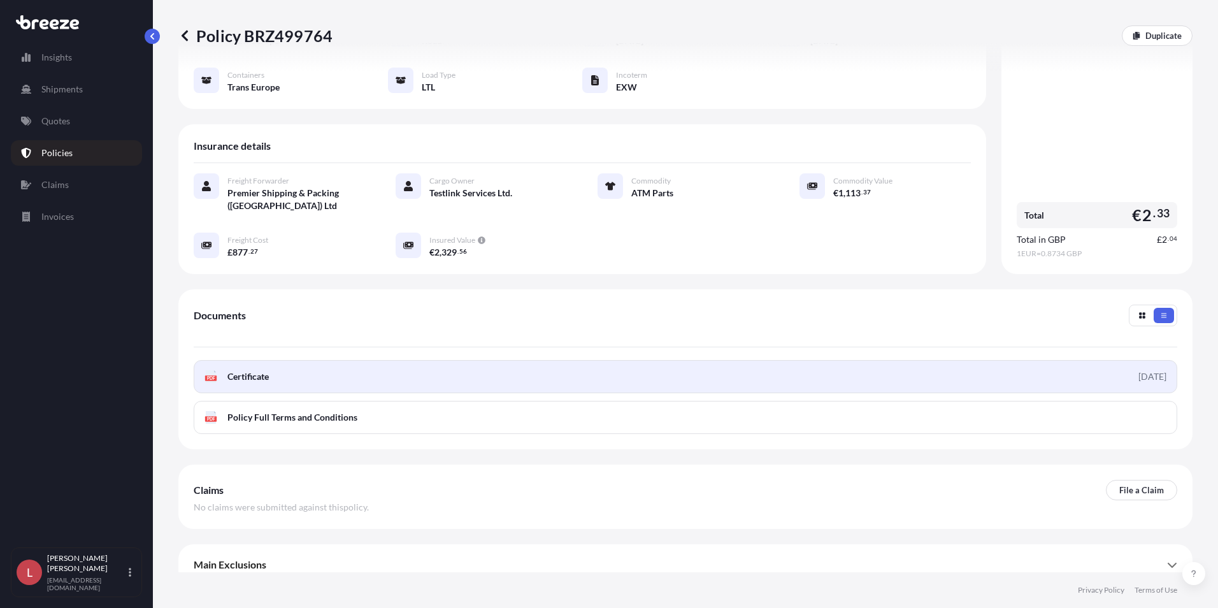
click at [454, 360] on link "PDF Certificate [DATE]" at bounding box center [685, 376] width 983 height 33
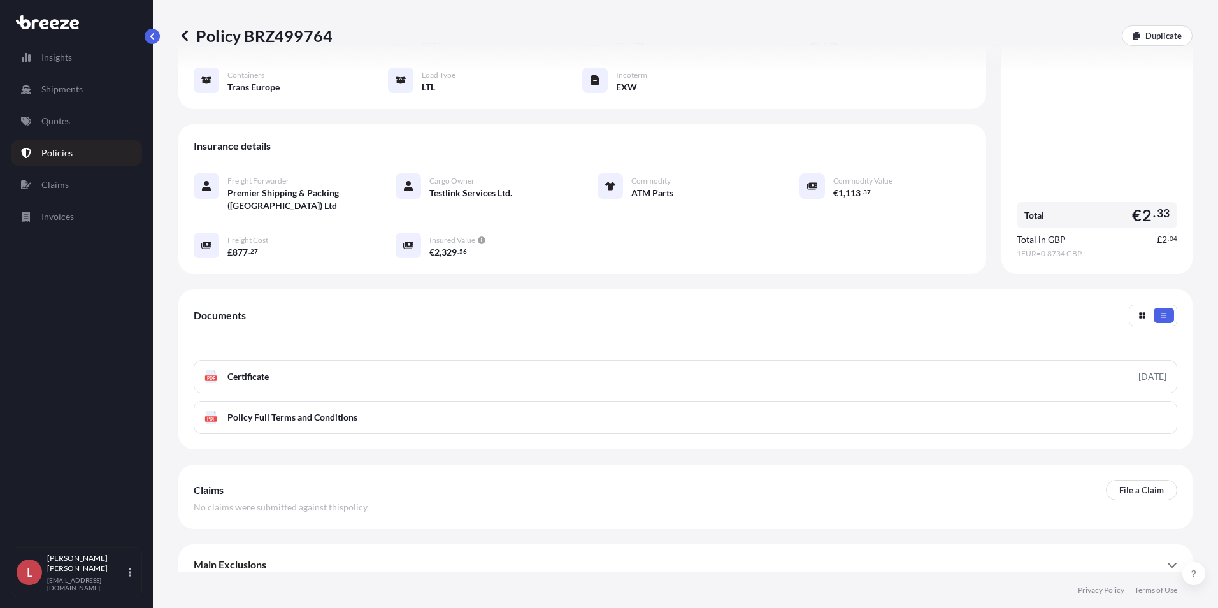
scroll to position [0, 0]
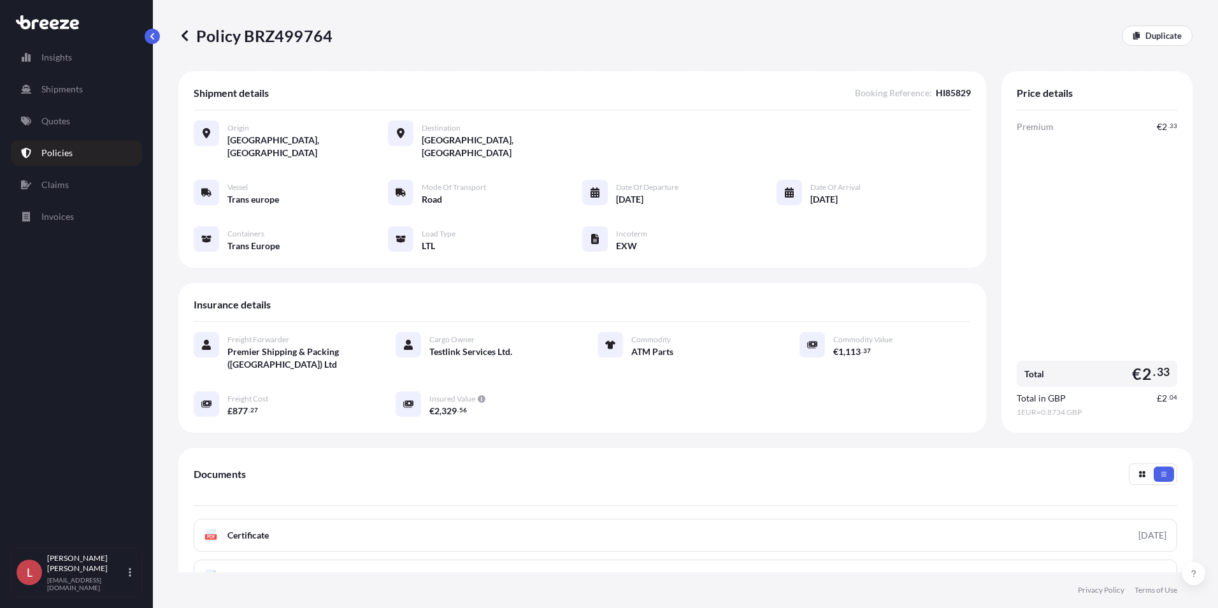
click at [180, 34] on icon at bounding box center [184, 35] width 13 height 13
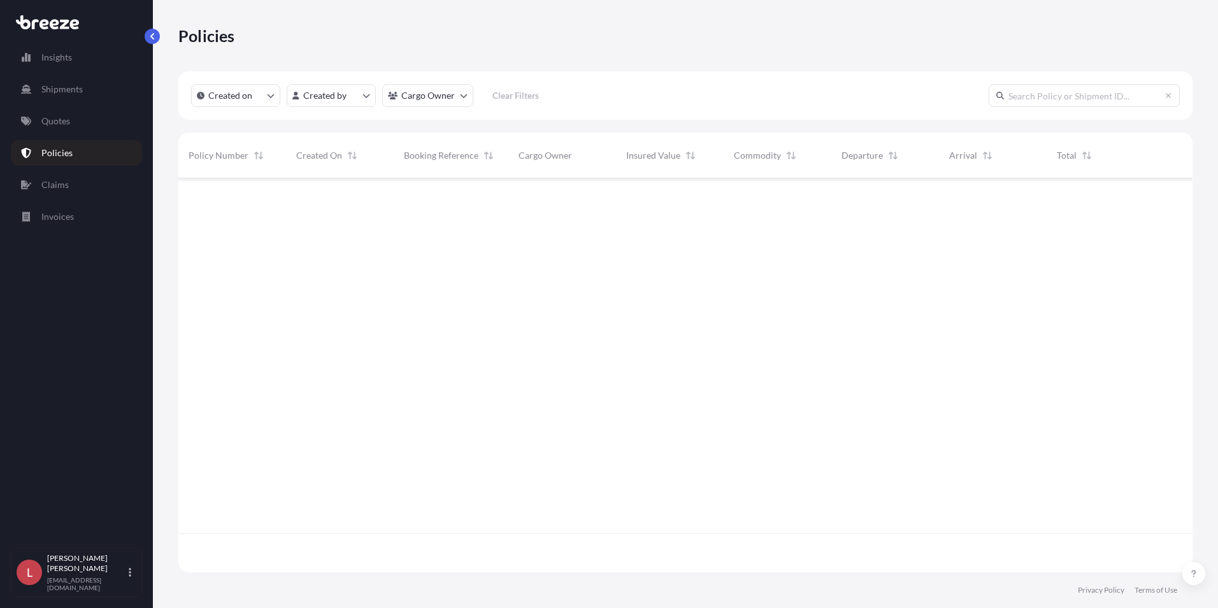
scroll to position [391, 1004]
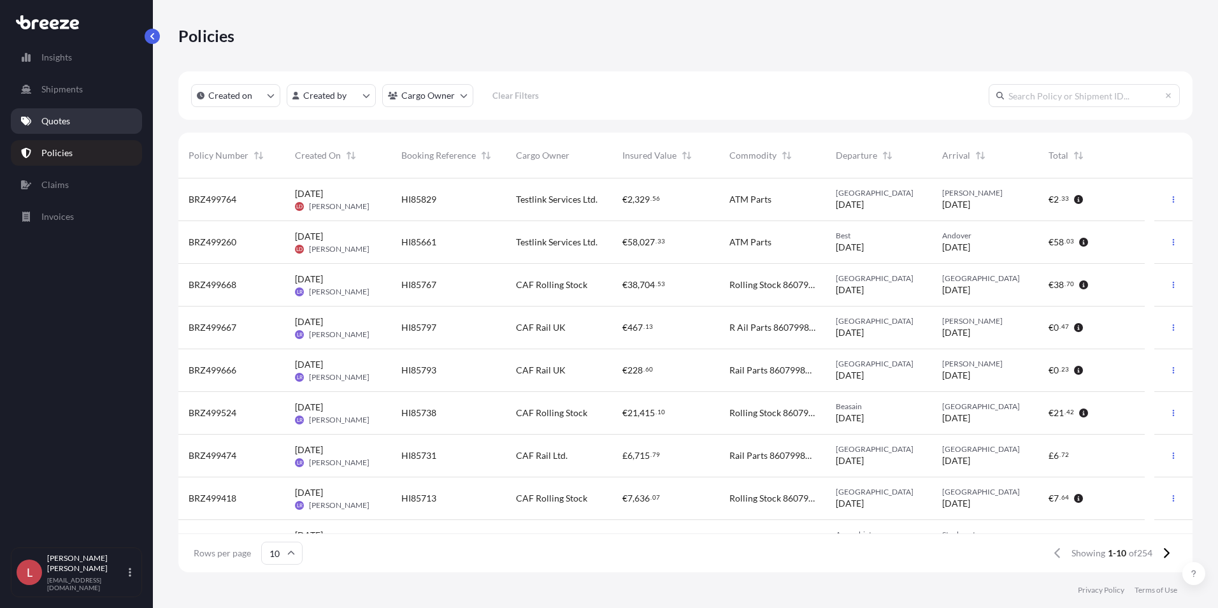
click at [58, 121] on p "Quotes" at bounding box center [55, 121] width 29 height 13
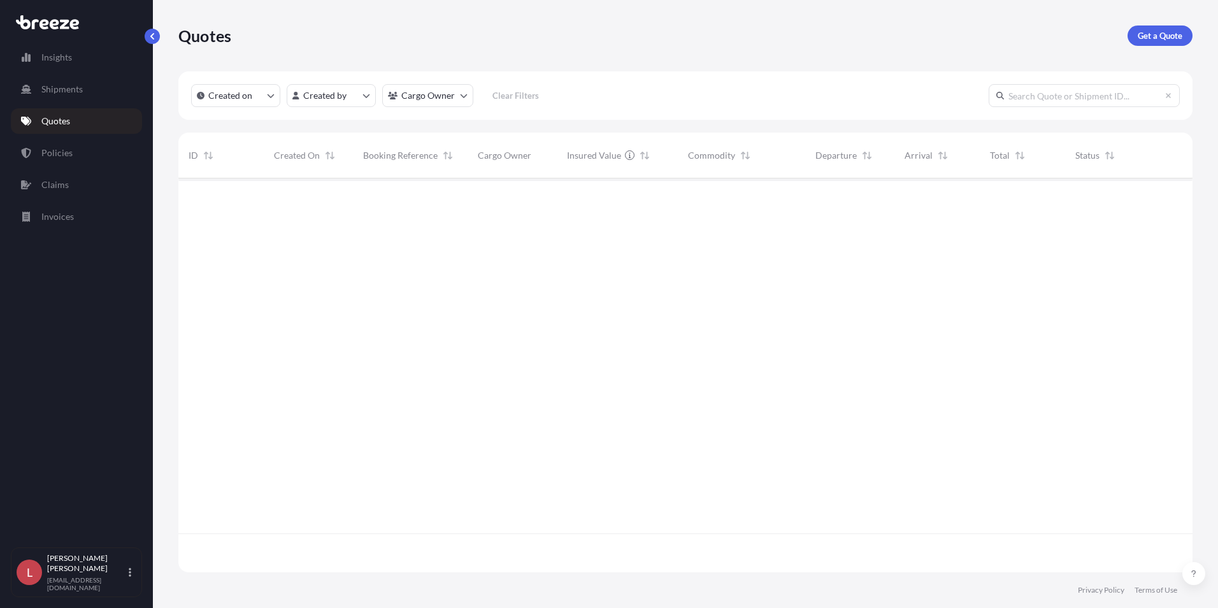
scroll to position [391, 1004]
